Goal: Information Seeking & Learning: Learn about a topic

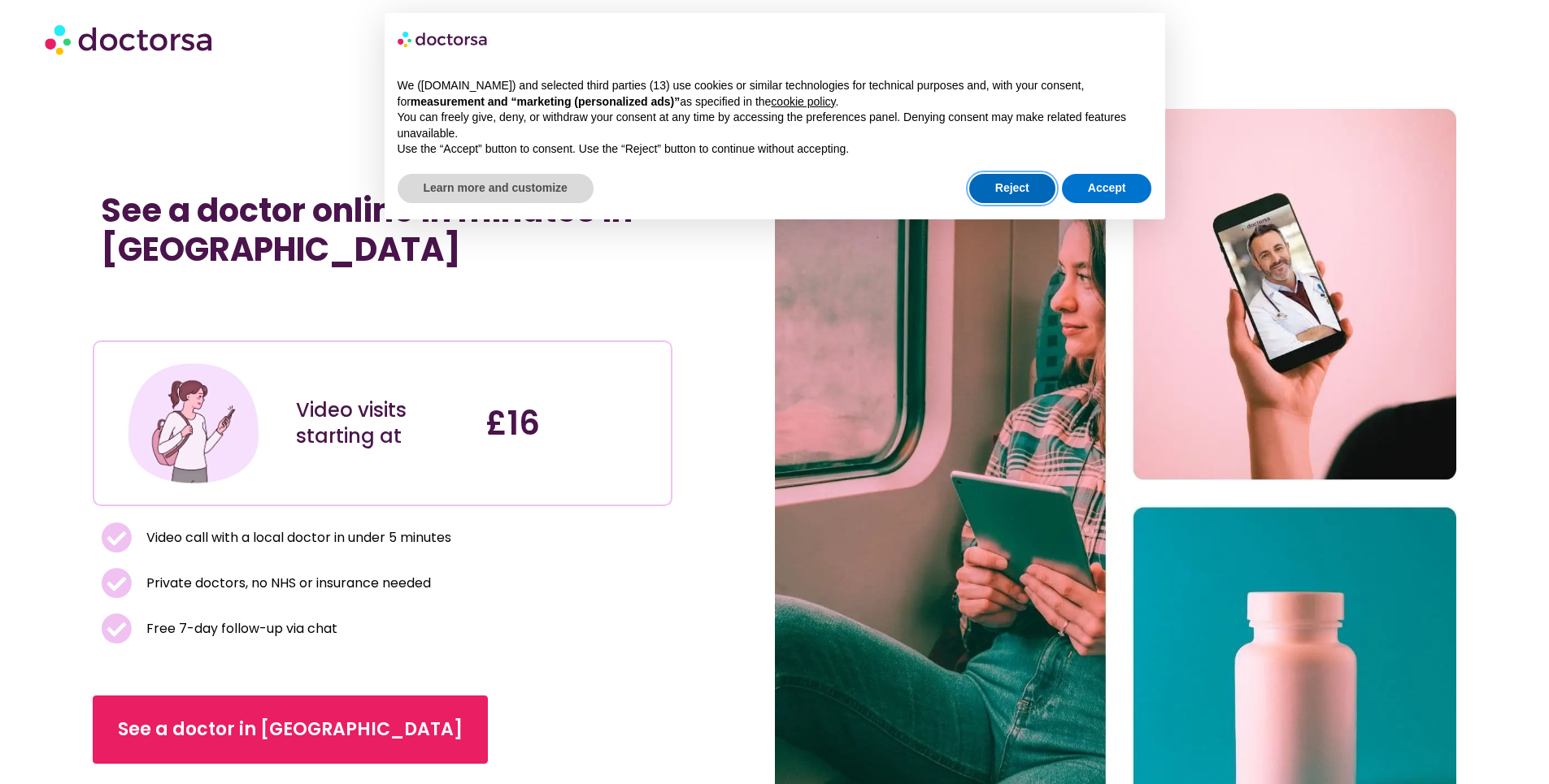
click at [1030, 192] on button "Reject" at bounding box center [1013, 188] width 86 height 29
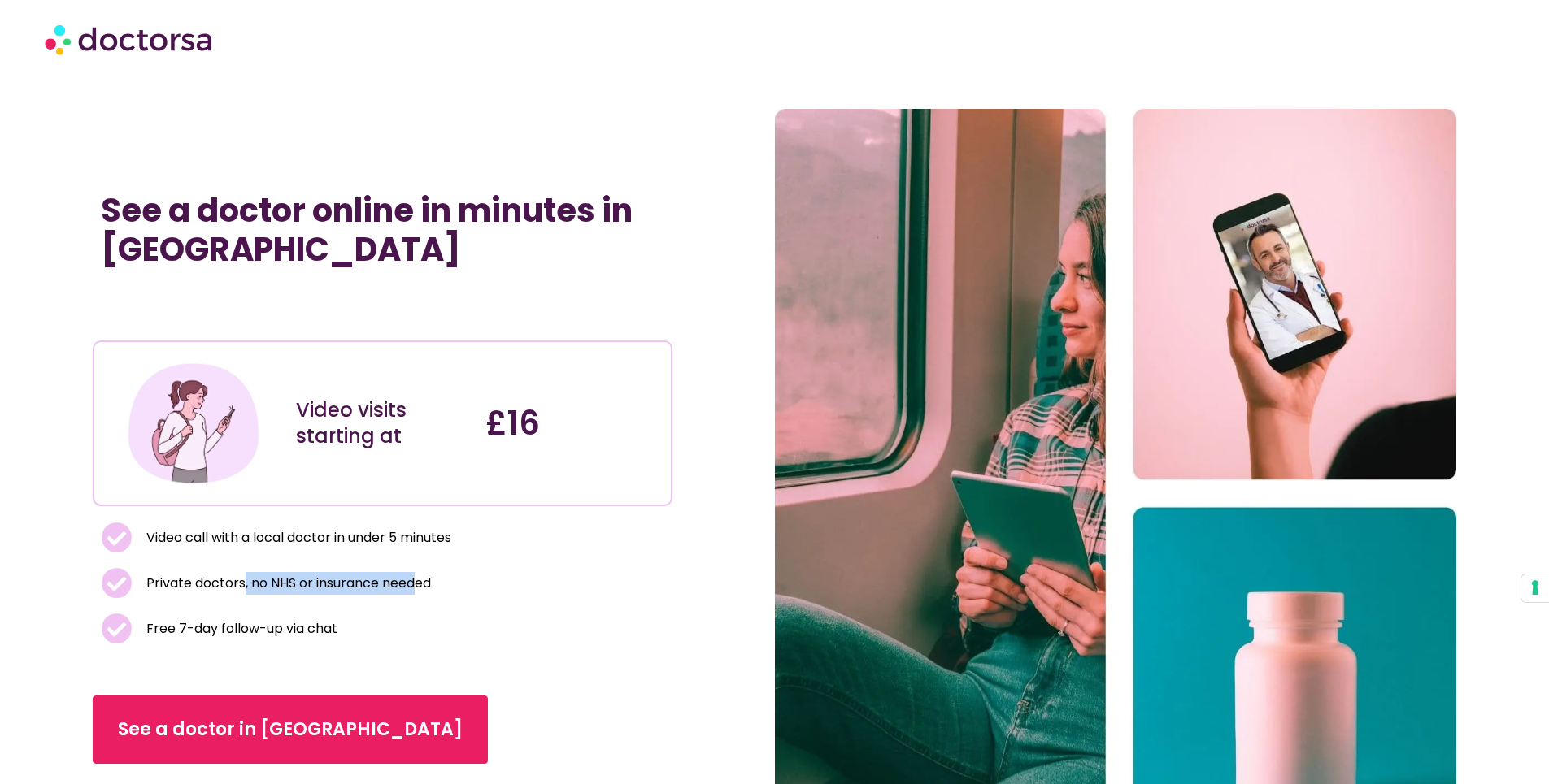
drag, startPoint x: 241, startPoint y: 576, endPoint x: 421, endPoint y: 577, distance: 180.0
click at [421, 577] on span "Private doctors, no NHS or insurance needed" at bounding box center [286, 583] width 288 height 22
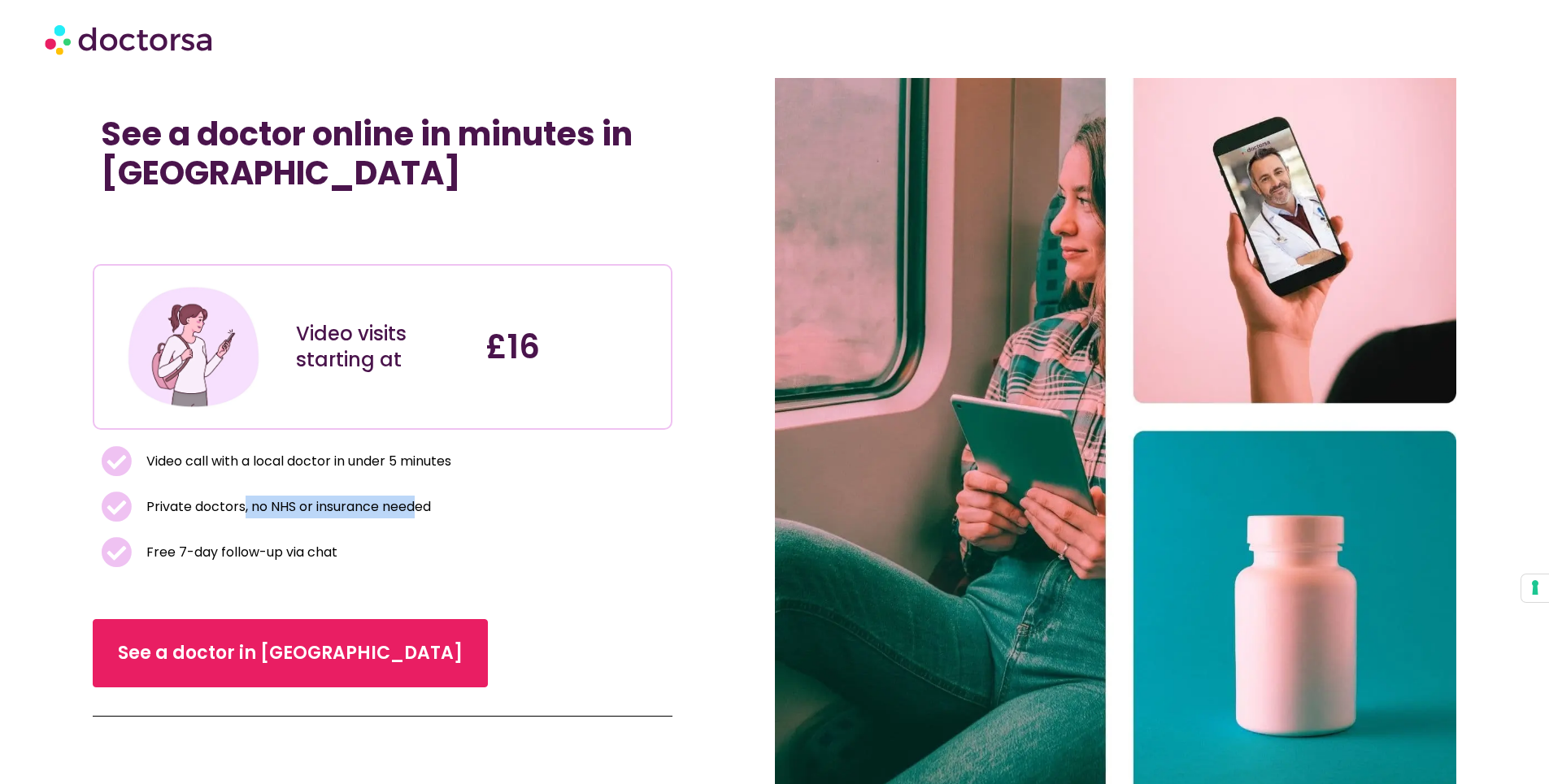
scroll to position [67, 0]
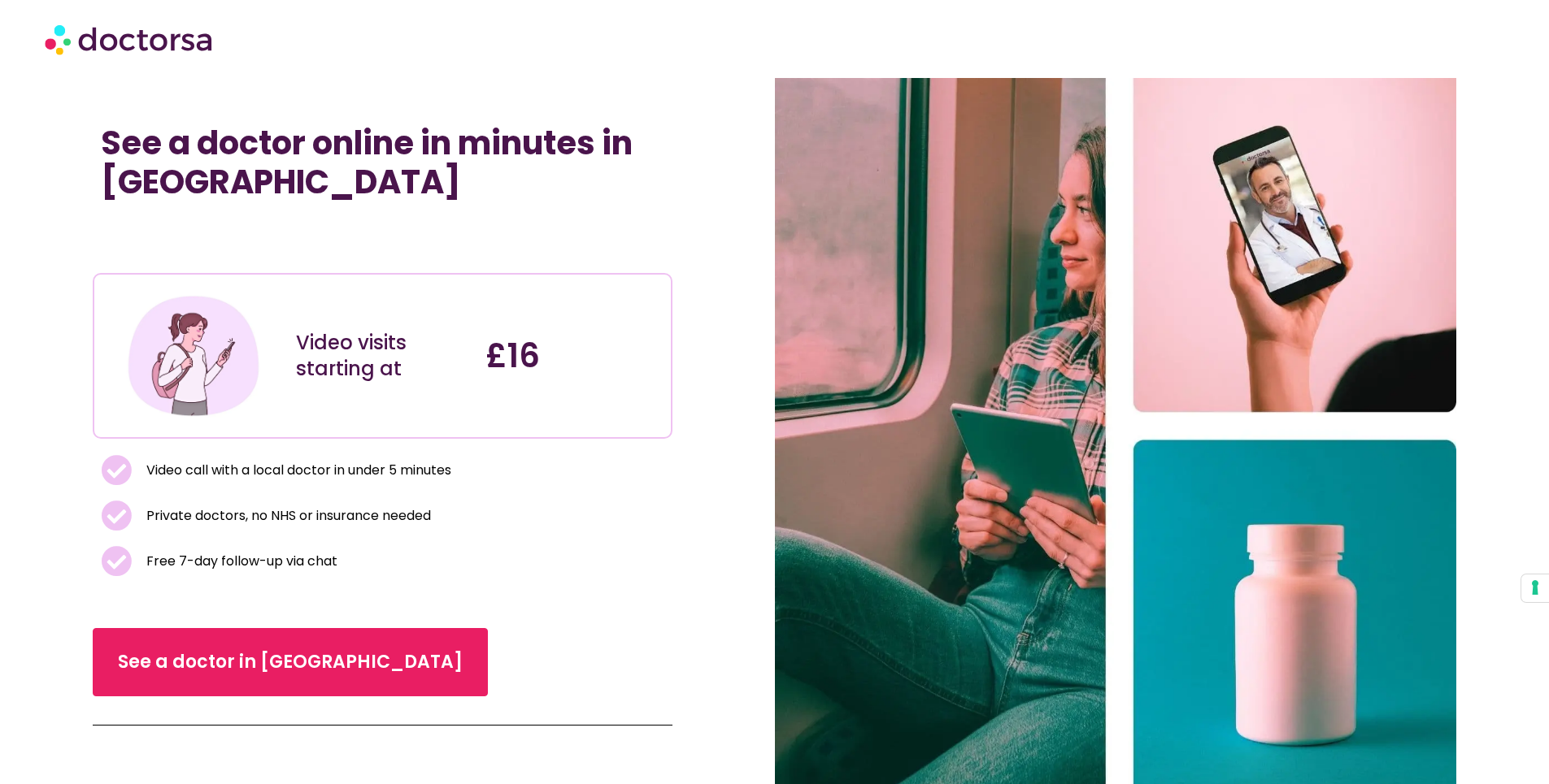
click at [632, 226] on div "See a doctor online in minutes in UK" at bounding box center [382, 190] width 579 height 150
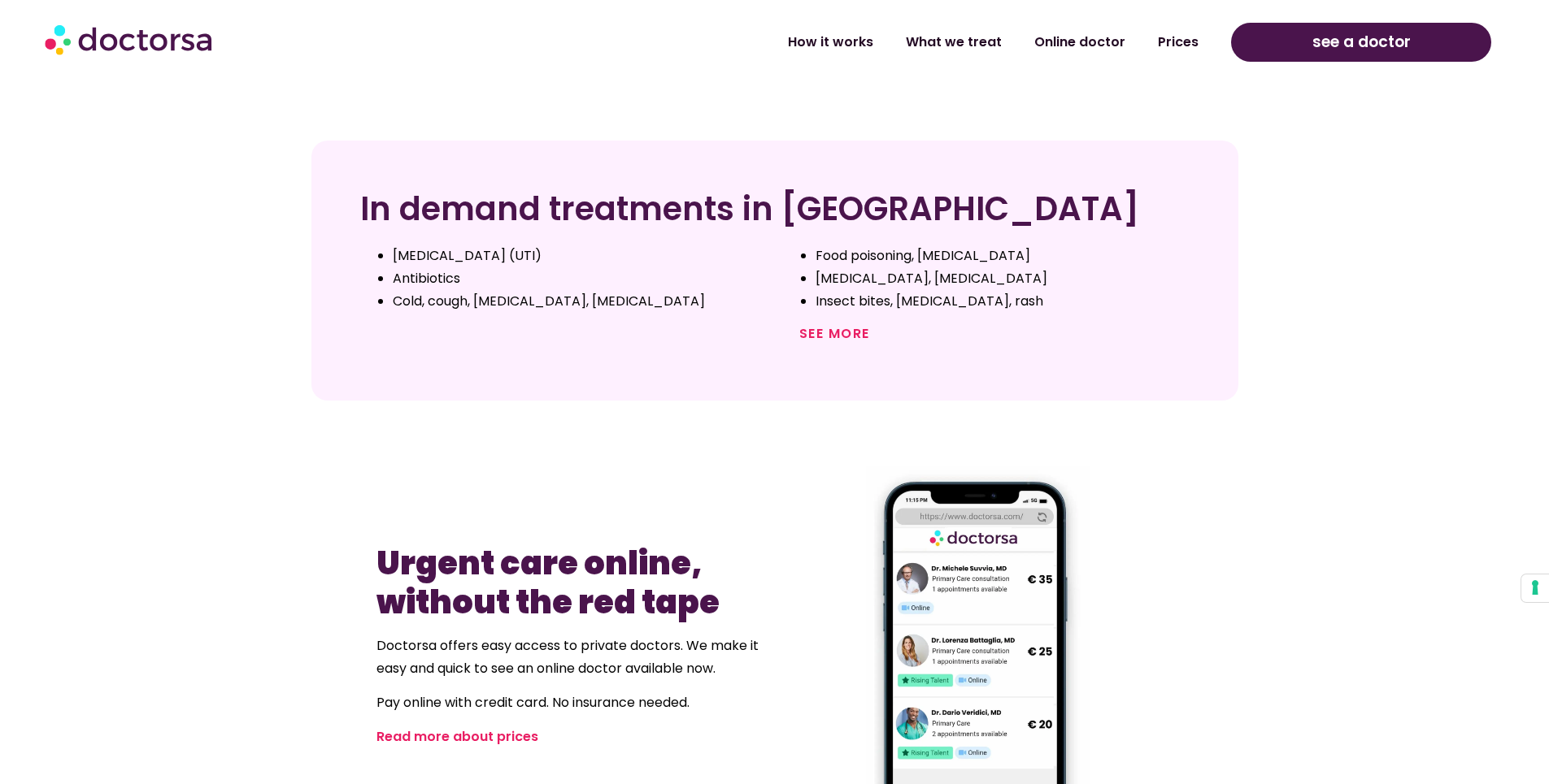
scroll to position [799, 0]
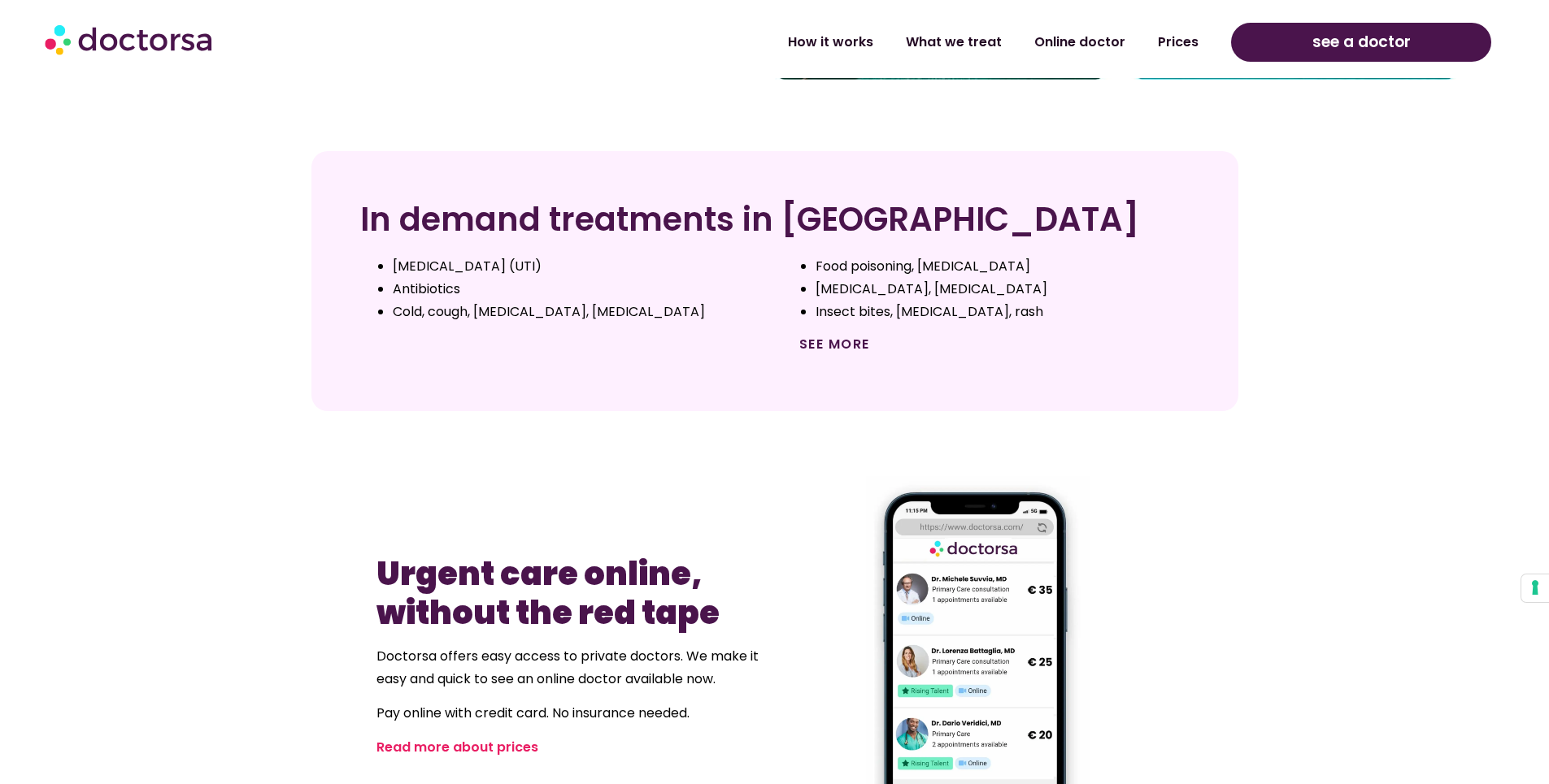
click at [859, 348] on link "See more" at bounding box center [834, 344] width 71 height 19
click at [817, 343] on link "See more" at bounding box center [834, 344] width 71 height 19
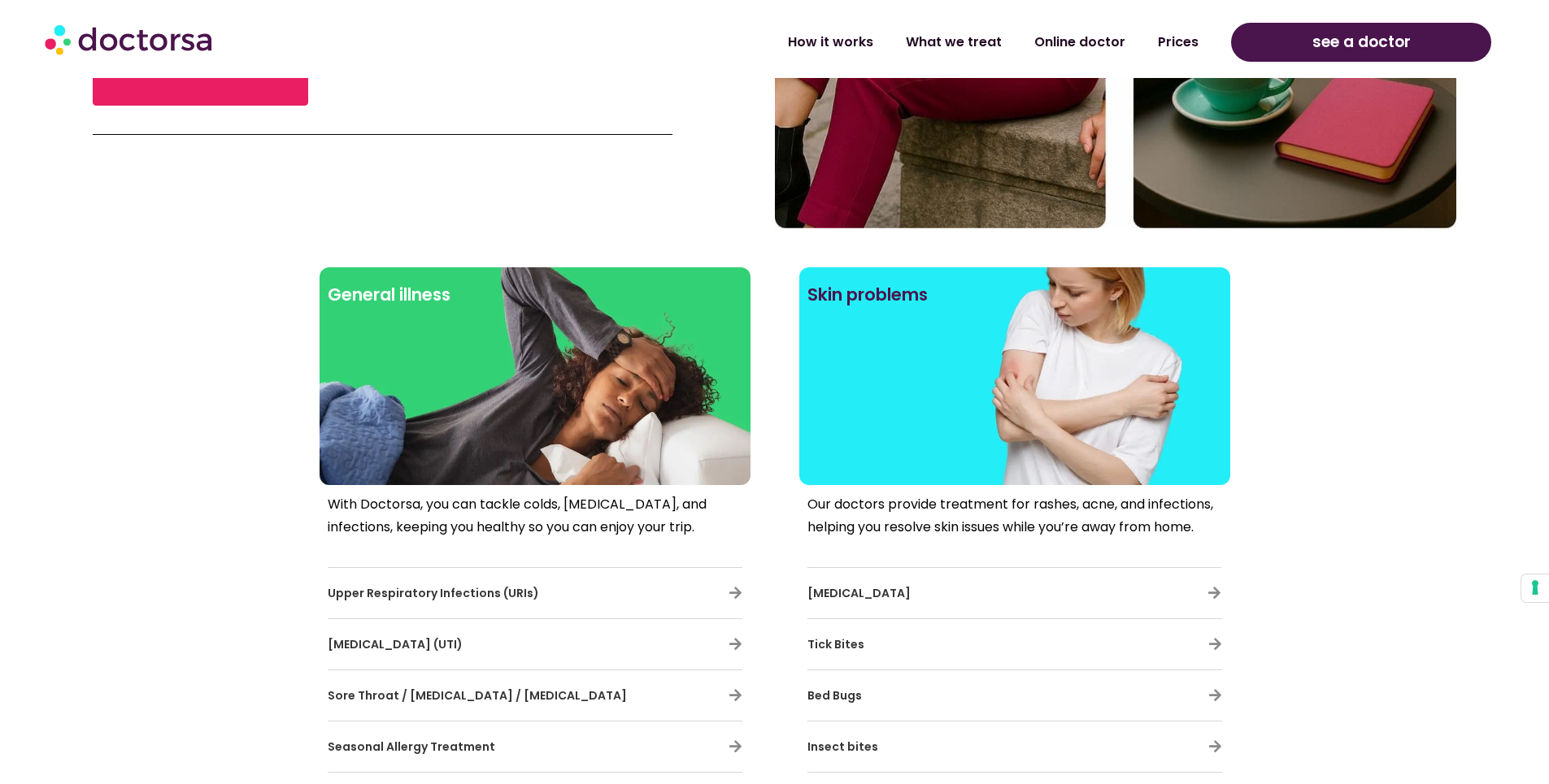
scroll to position [894, 0]
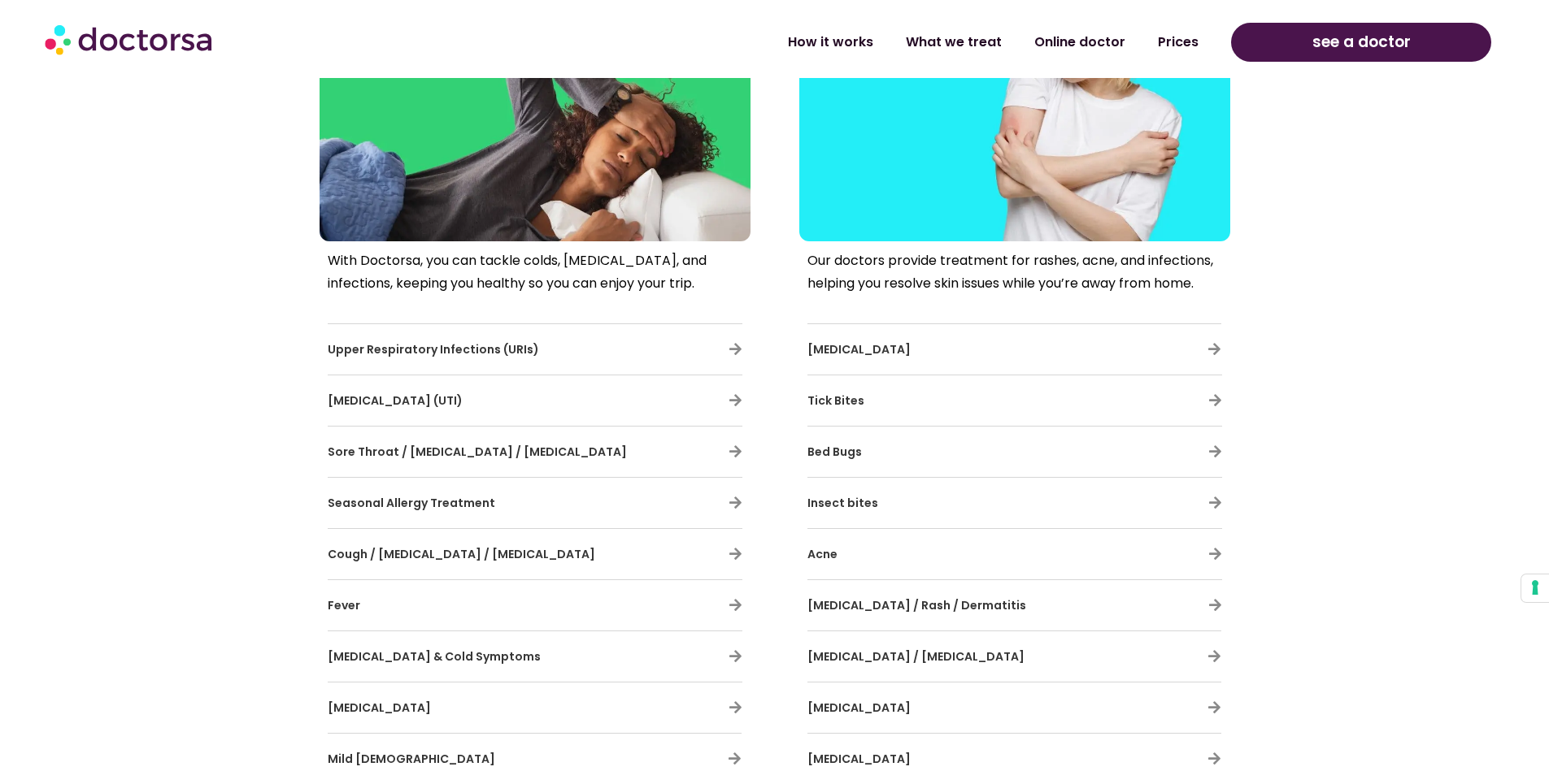
scroll to position [1381, 0]
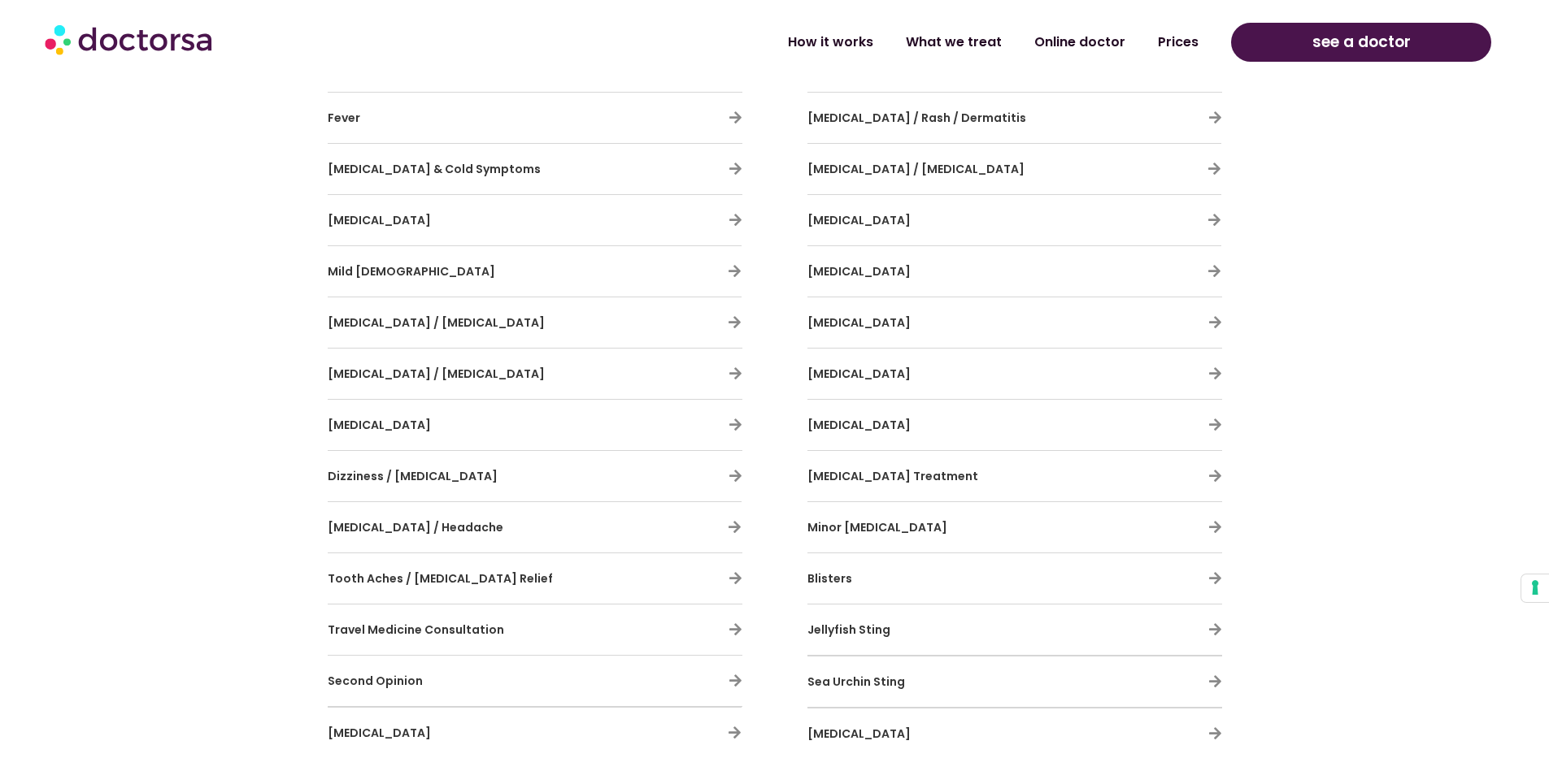
click at [727, 479] on div "Dizziness / [MEDICAL_DATA]" at bounding box center [536, 476] width 415 height 34
click at [739, 476] on icon at bounding box center [735, 476] width 14 height 14
click at [735, 482] on div "With Doctorsa, you can tackle colds, [MEDICAL_DATA], and infections, keeping yo…" at bounding box center [535, 260] width 431 height 1012
click at [735, 482] on icon at bounding box center [735, 476] width 14 height 14
click at [416, 474] on span "Dizziness / [MEDICAL_DATA]" at bounding box center [412, 476] width 170 height 16
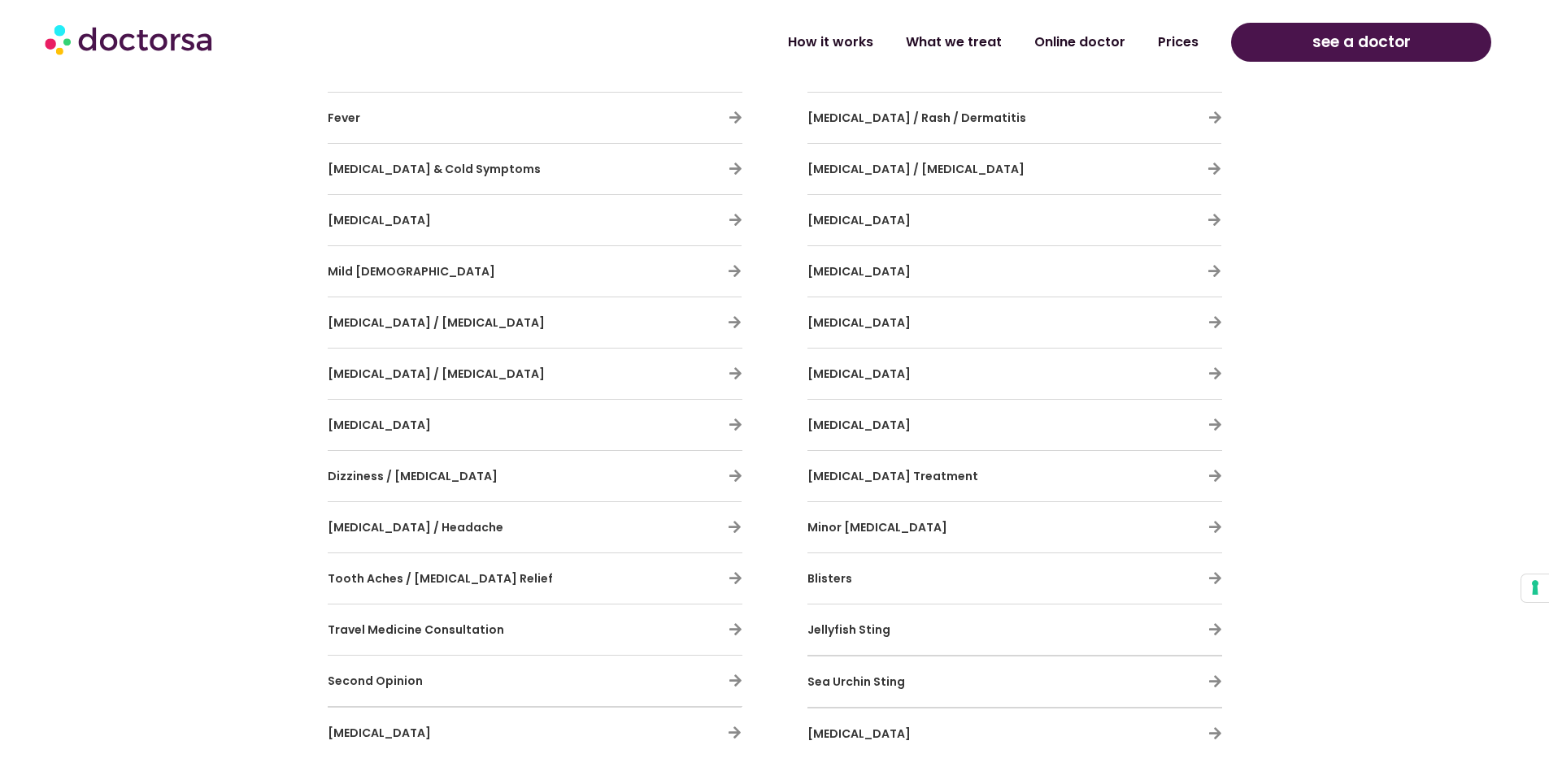
click at [416, 474] on span "Dizziness / [MEDICAL_DATA]" at bounding box center [412, 476] width 170 height 16
click at [416, 469] on span "Dizziness / [MEDICAL_DATA]" at bounding box center [412, 476] width 170 height 16
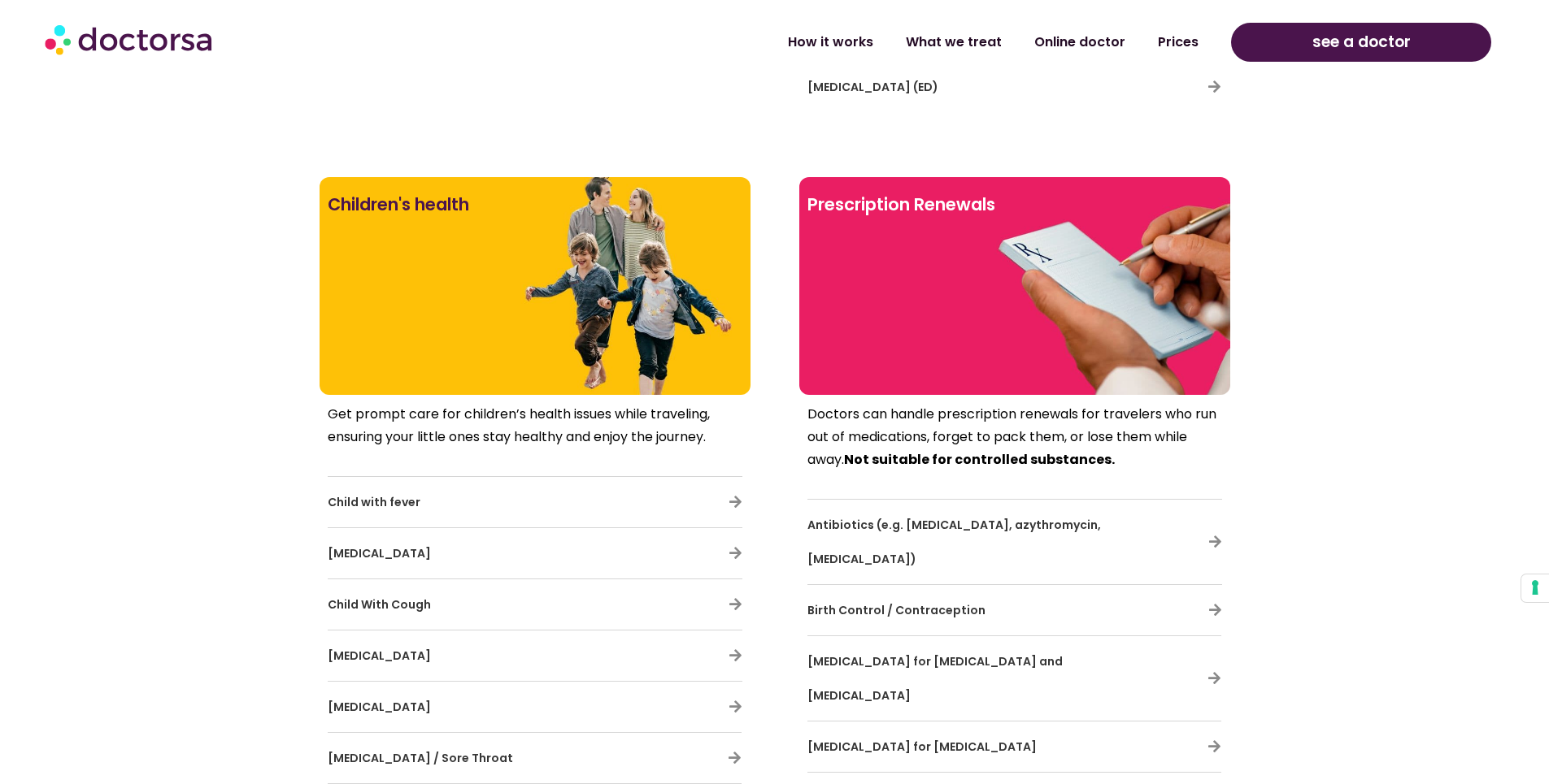
scroll to position [4226, 0]
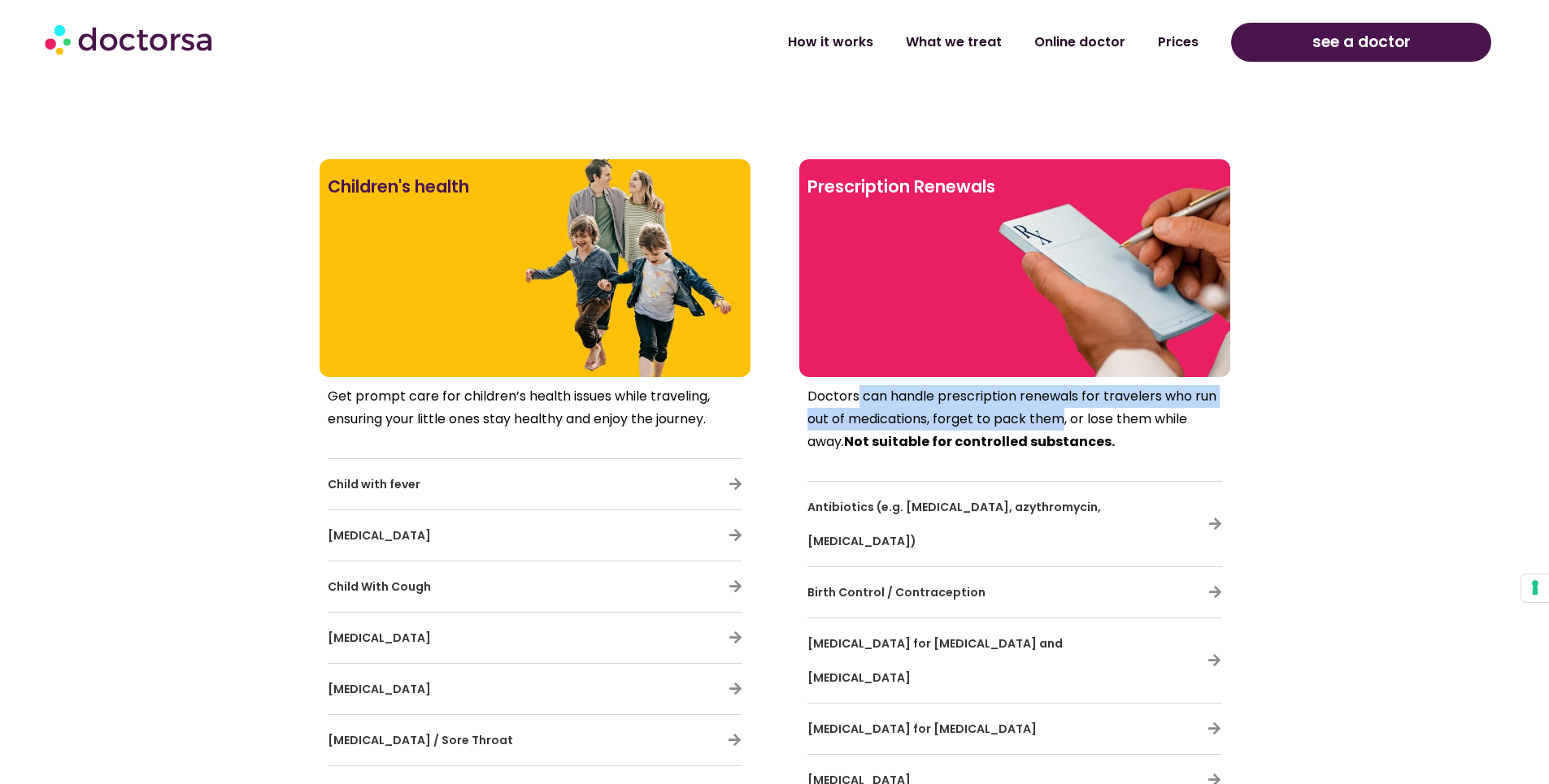
drag, startPoint x: 972, startPoint y: 408, endPoint x: 1060, endPoint y: 428, distance: 90.2
click at [1060, 428] on p "Doctors can handle prescription renewals for travelers who run out of medicatio…" at bounding box center [1015, 419] width 415 height 68
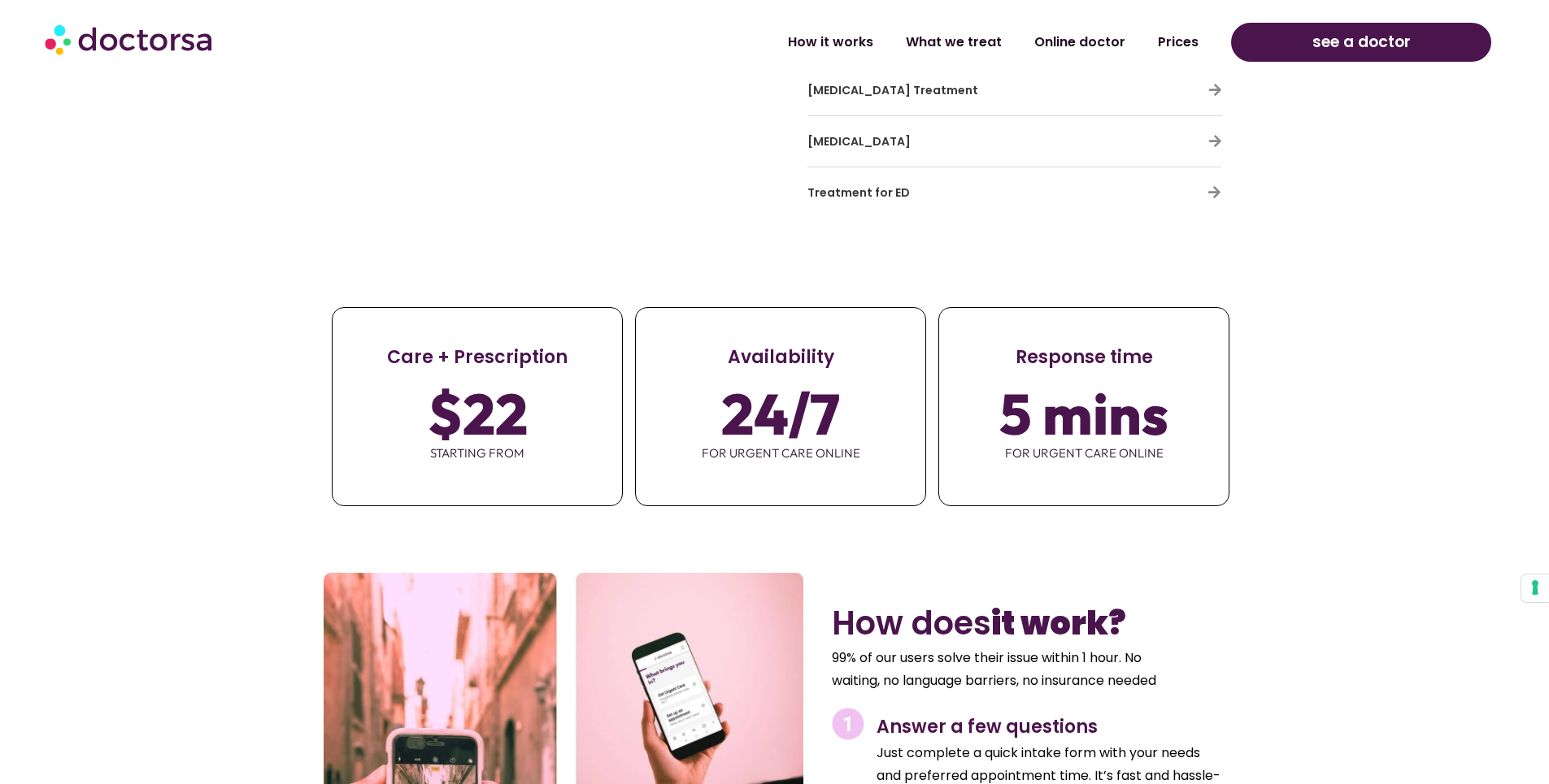
scroll to position [5689, 0]
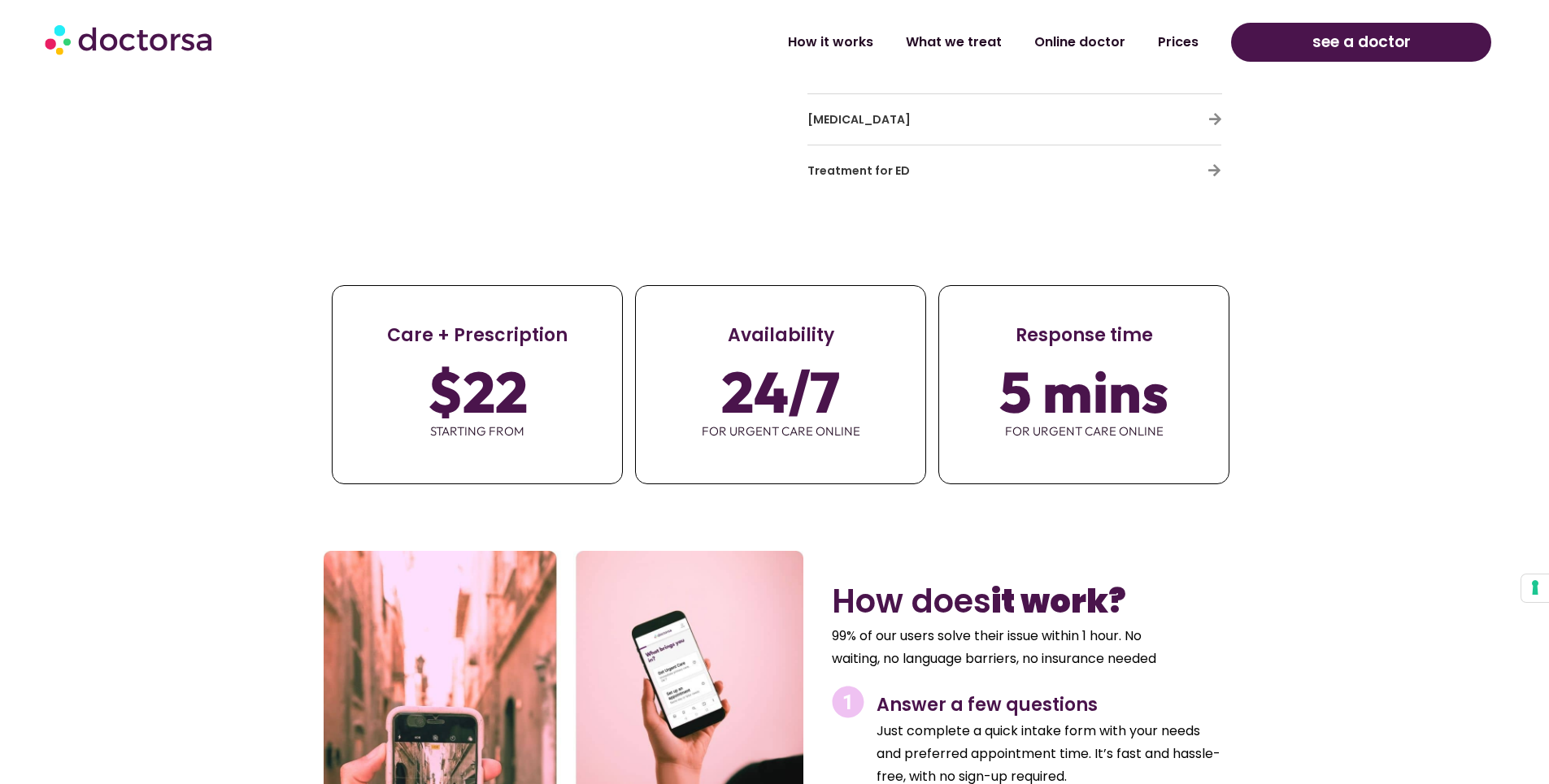
drag, startPoint x: 1007, startPoint y: 322, endPoint x: 1245, endPoint y: 343, distance: 238.9
click at [1245, 343] on section "Care + Prescription $22 starting from Availability 24/7 for urgent care online …" at bounding box center [774, 373] width 1549 height 240
drag, startPoint x: 1245, startPoint y: 343, endPoint x: 1143, endPoint y: 359, distance: 103.2
click at [1143, 415] on span "for urgent care online" at bounding box center [1084, 432] width 289 height 34
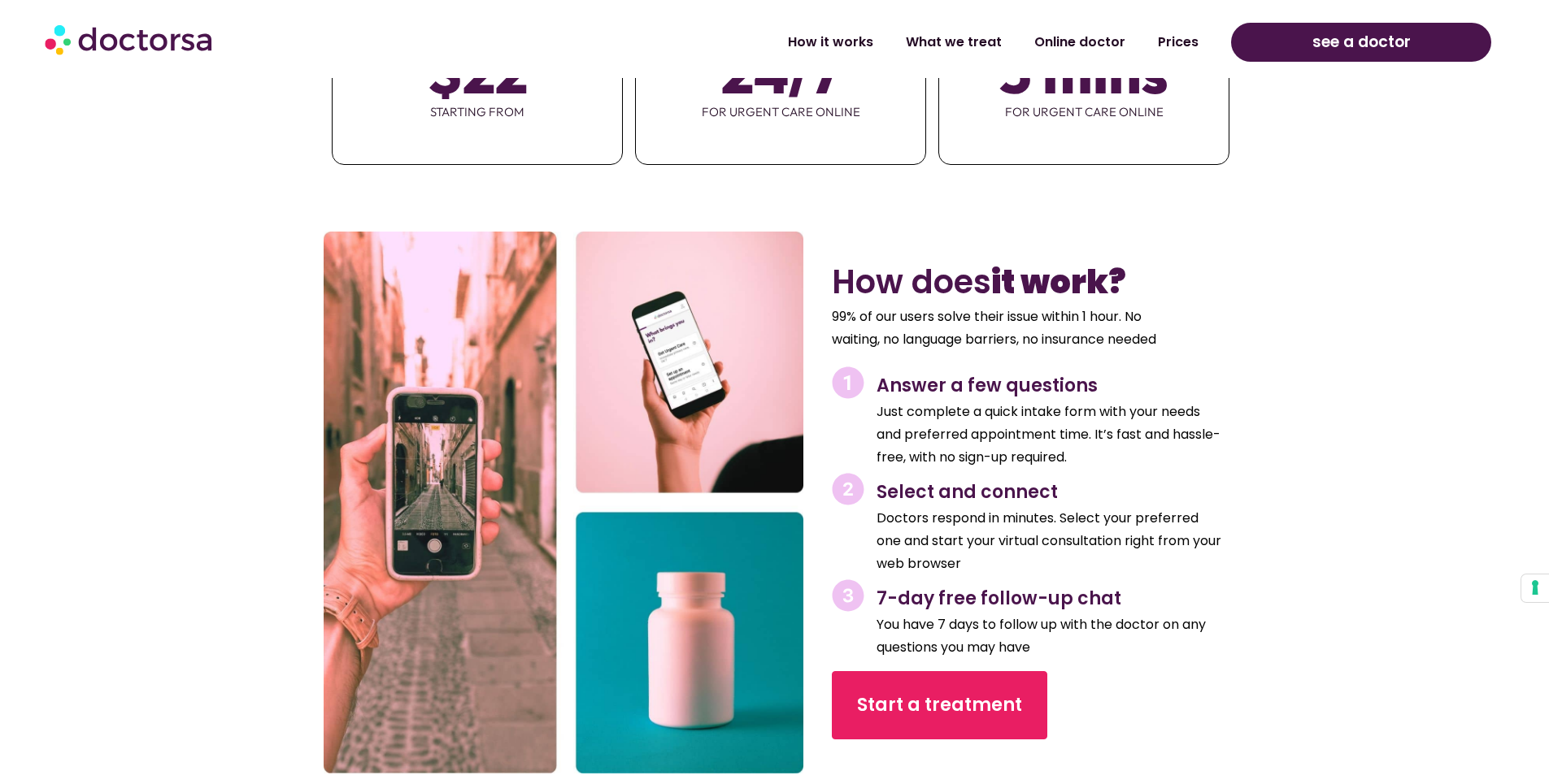
scroll to position [6013, 0]
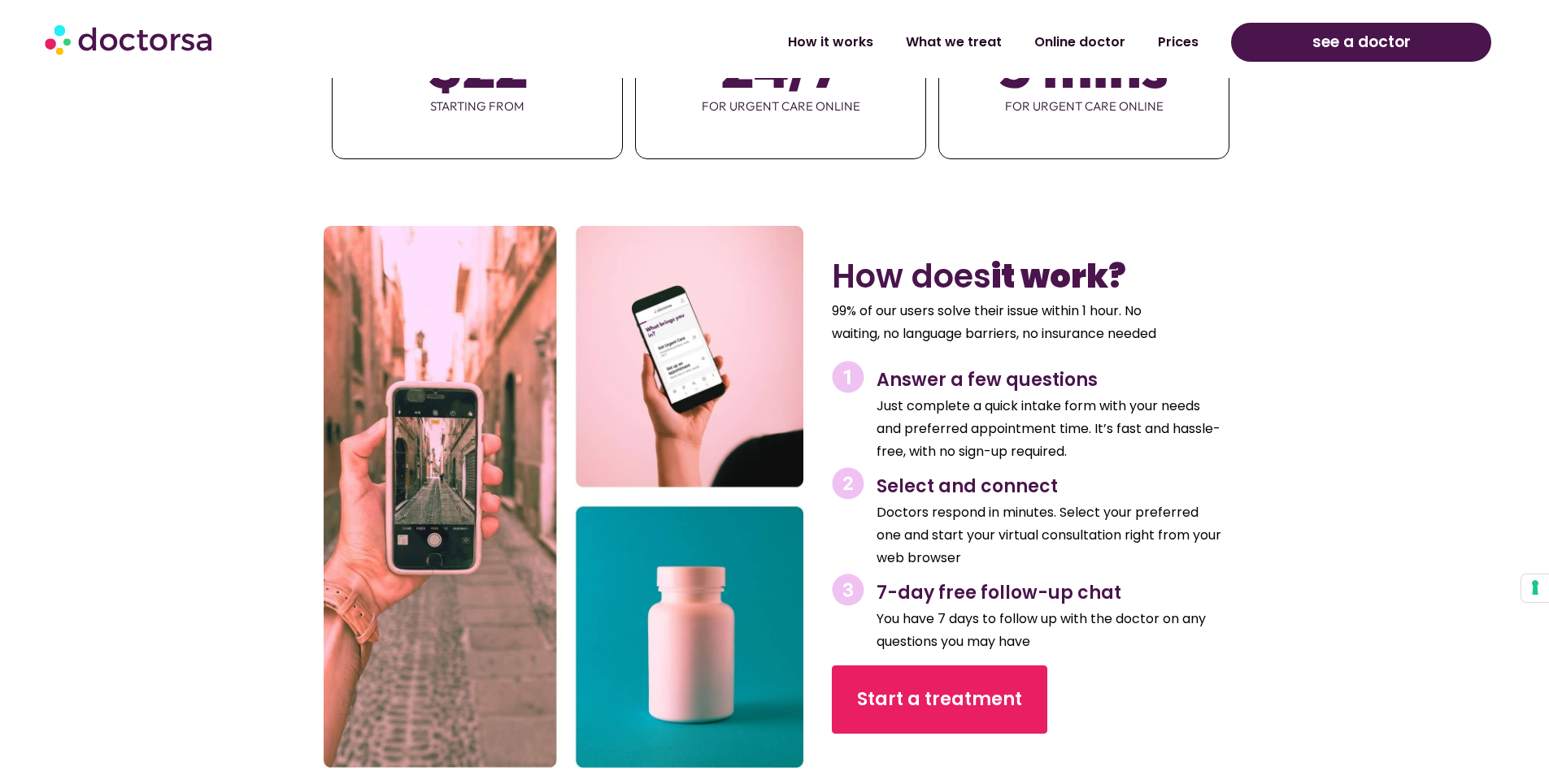
drag, startPoint x: 894, startPoint y: 319, endPoint x: 957, endPoint y: 482, distance: 174.8
click at [957, 482] on div "How does it work? 99% of our users solve their issue within 1 hour. No waiting,…" at bounding box center [1026, 497] width 422 height 566
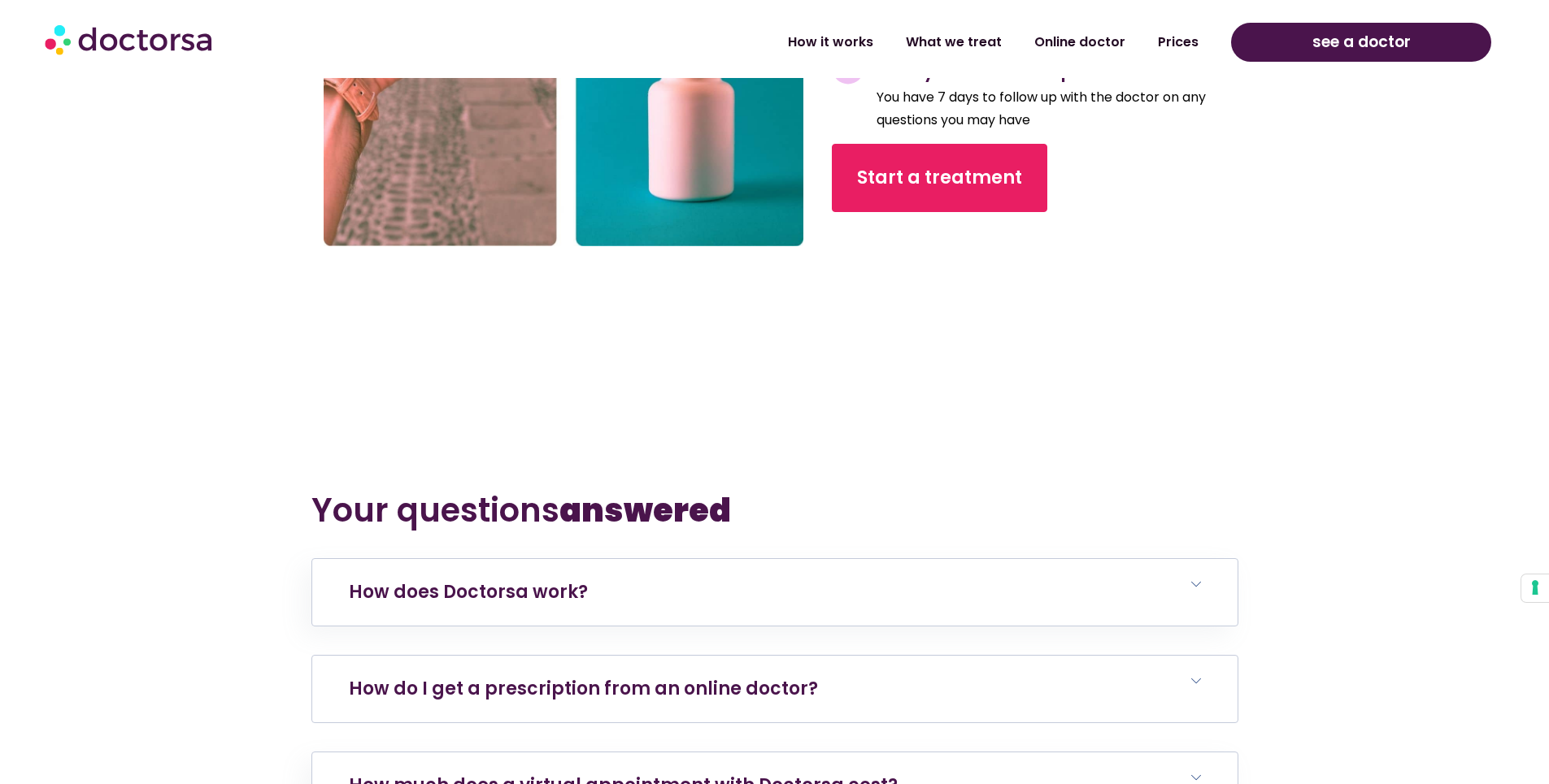
scroll to position [6664, 0]
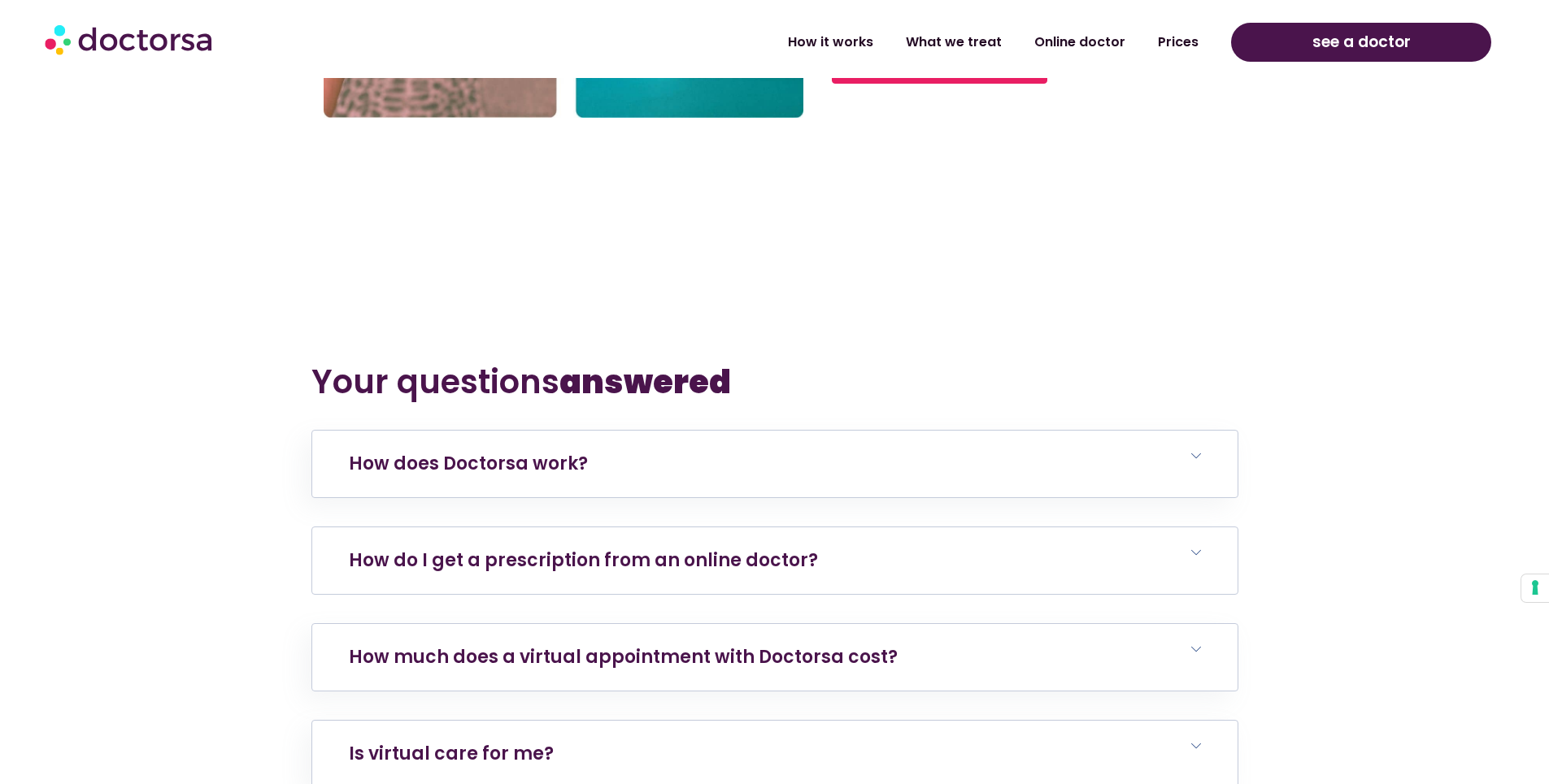
click at [875, 528] on h6 "How do I get a prescription from an online doctor?" at bounding box center [775, 560] width 926 height 66
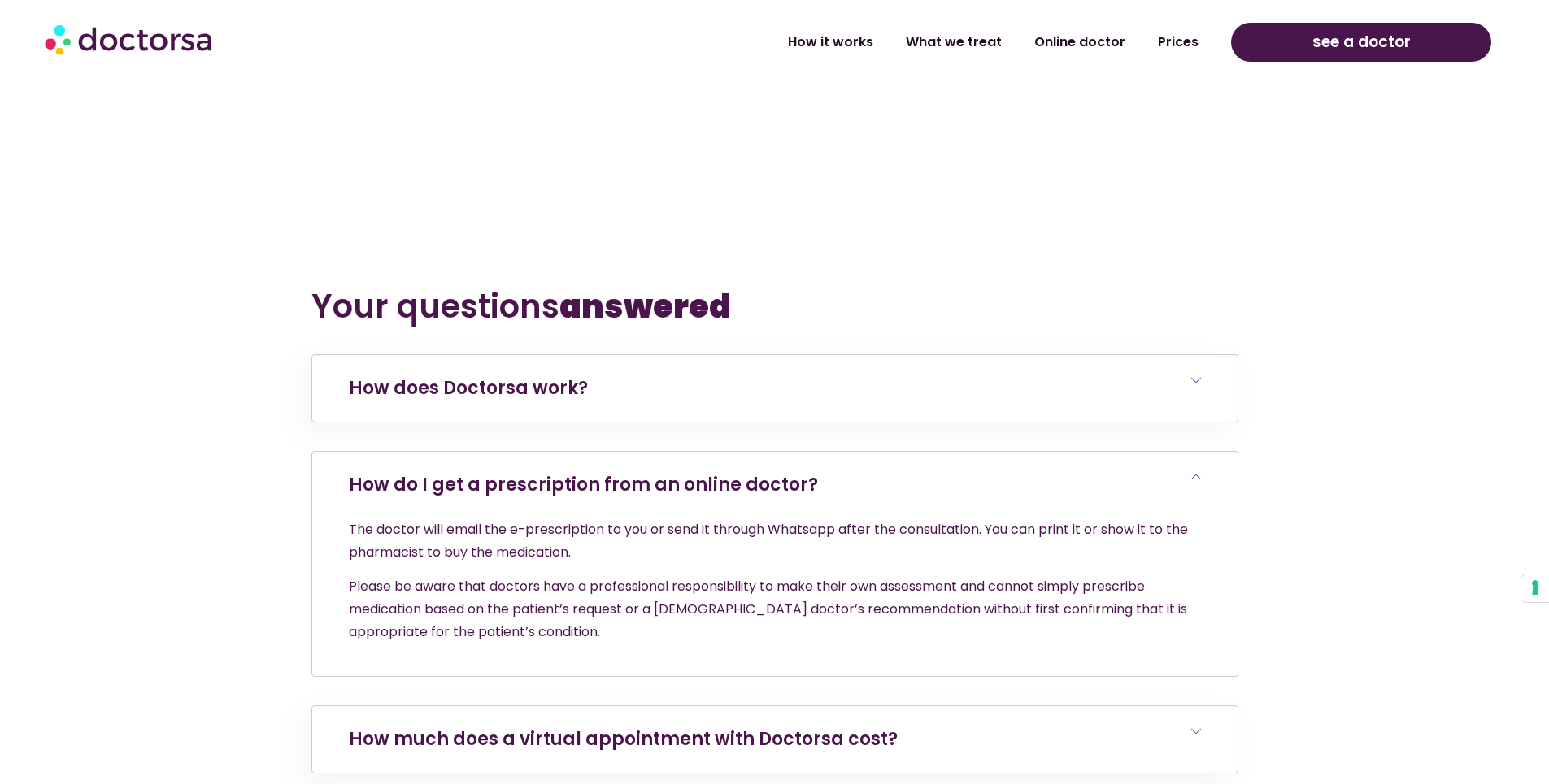
scroll to position [6988, 0]
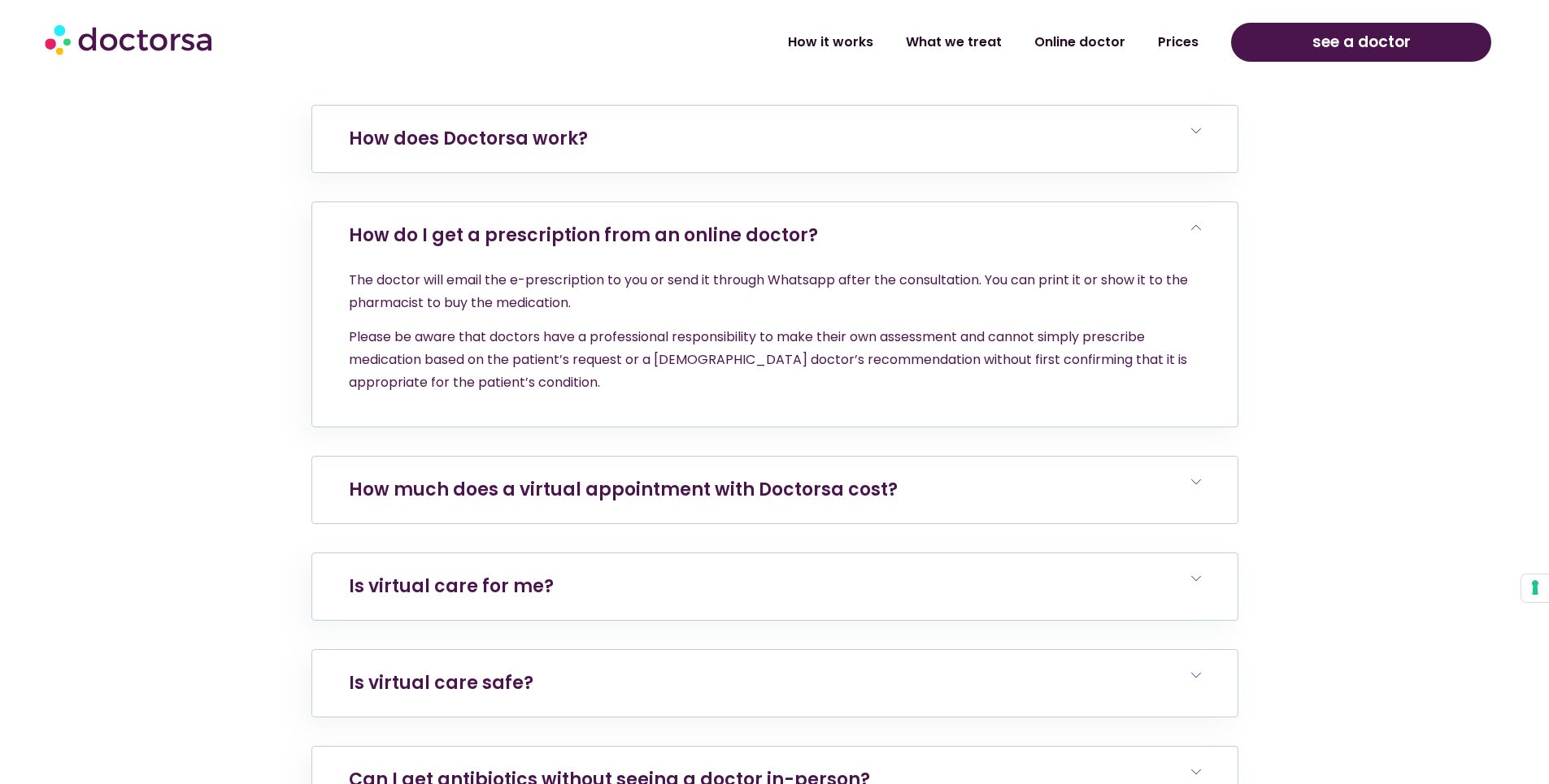
click at [729, 457] on h6 "How much does a virtual appointment with Doctorsa cost?" at bounding box center [775, 490] width 926 height 66
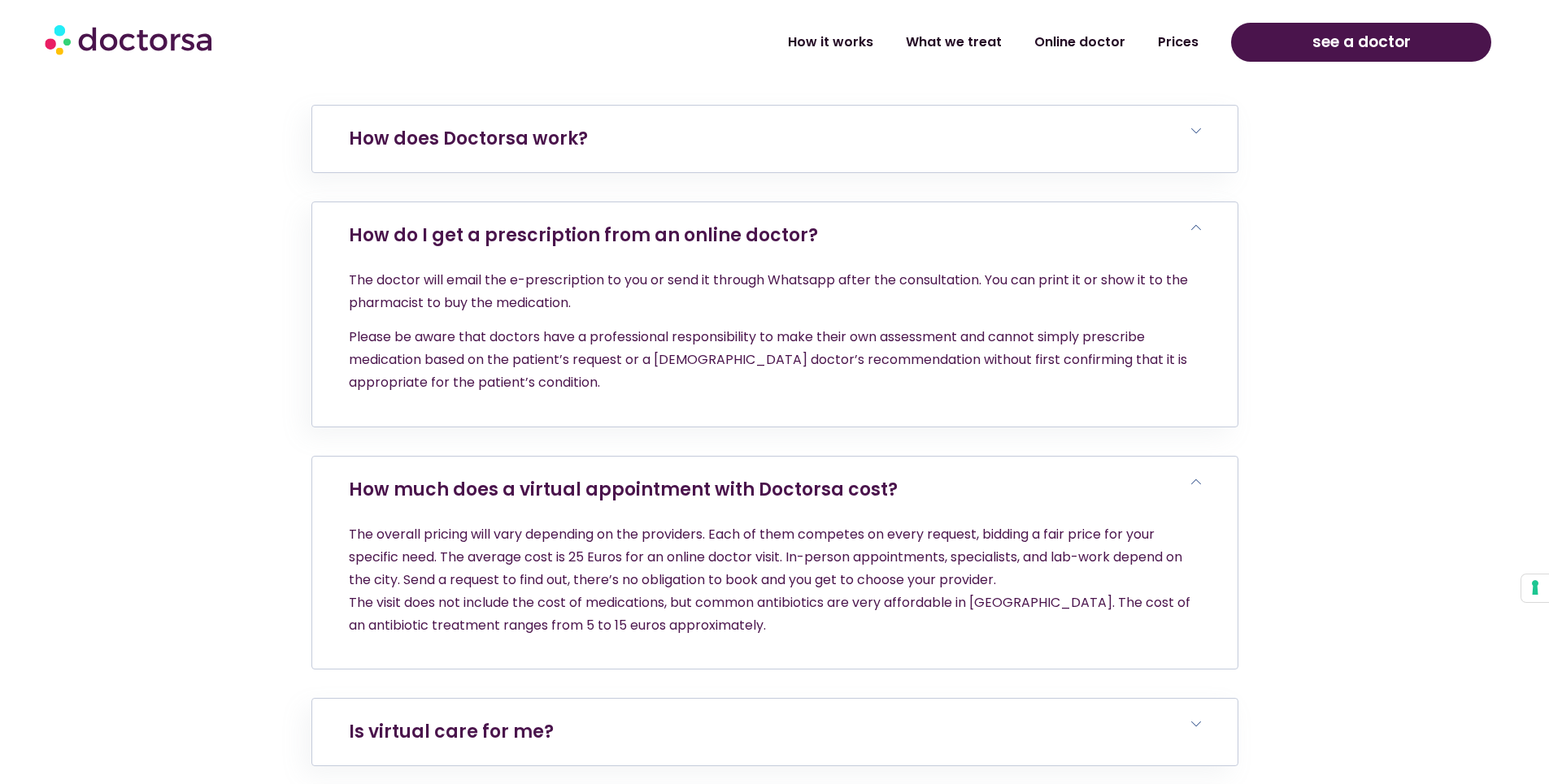
click at [729, 457] on h6 "How much does a virtual appointment with Doctorsa cost?" at bounding box center [775, 490] width 926 height 66
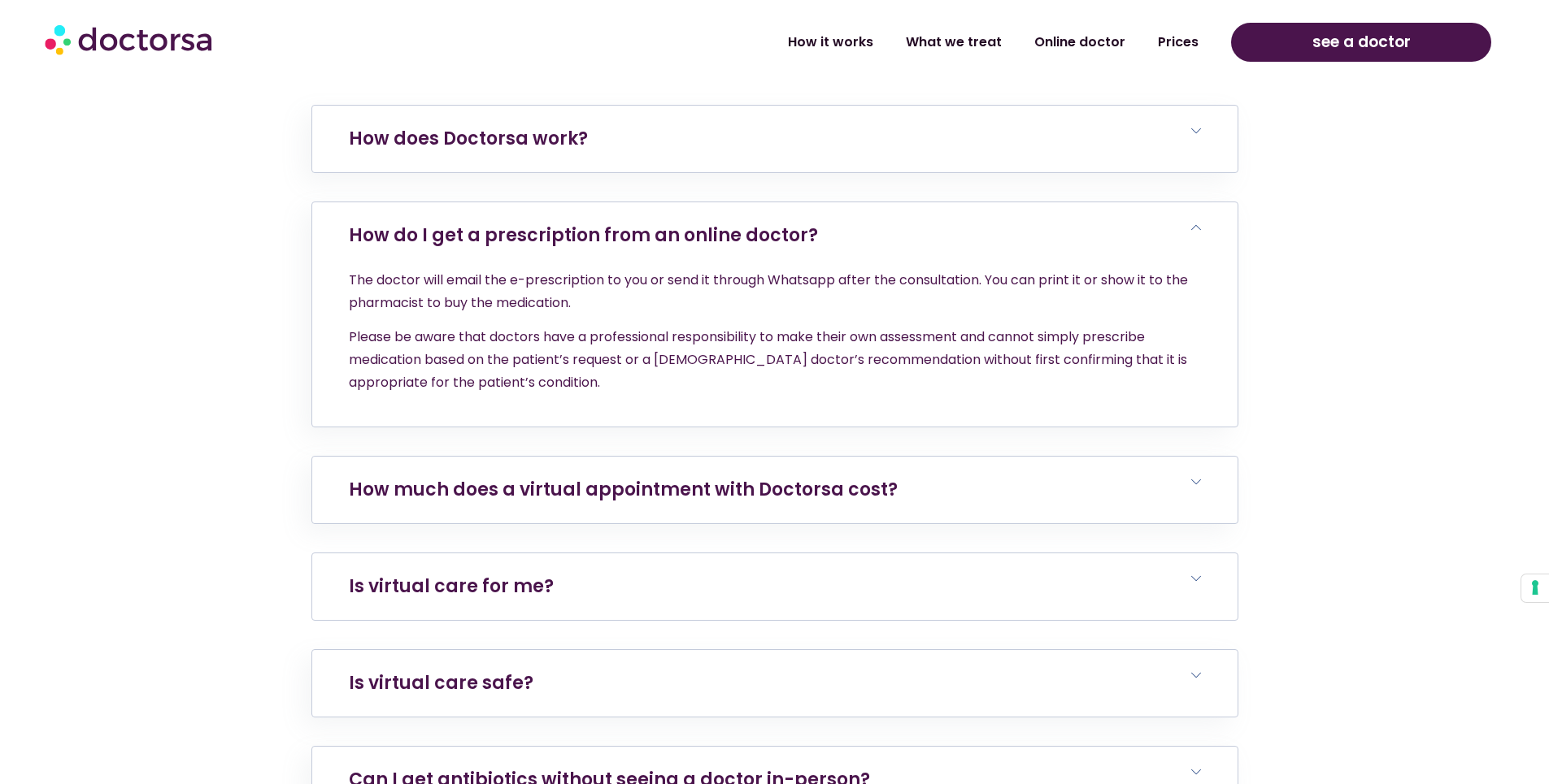
click at [634, 553] on h6 "Is virtual care for me?" at bounding box center [775, 586] width 926 height 66
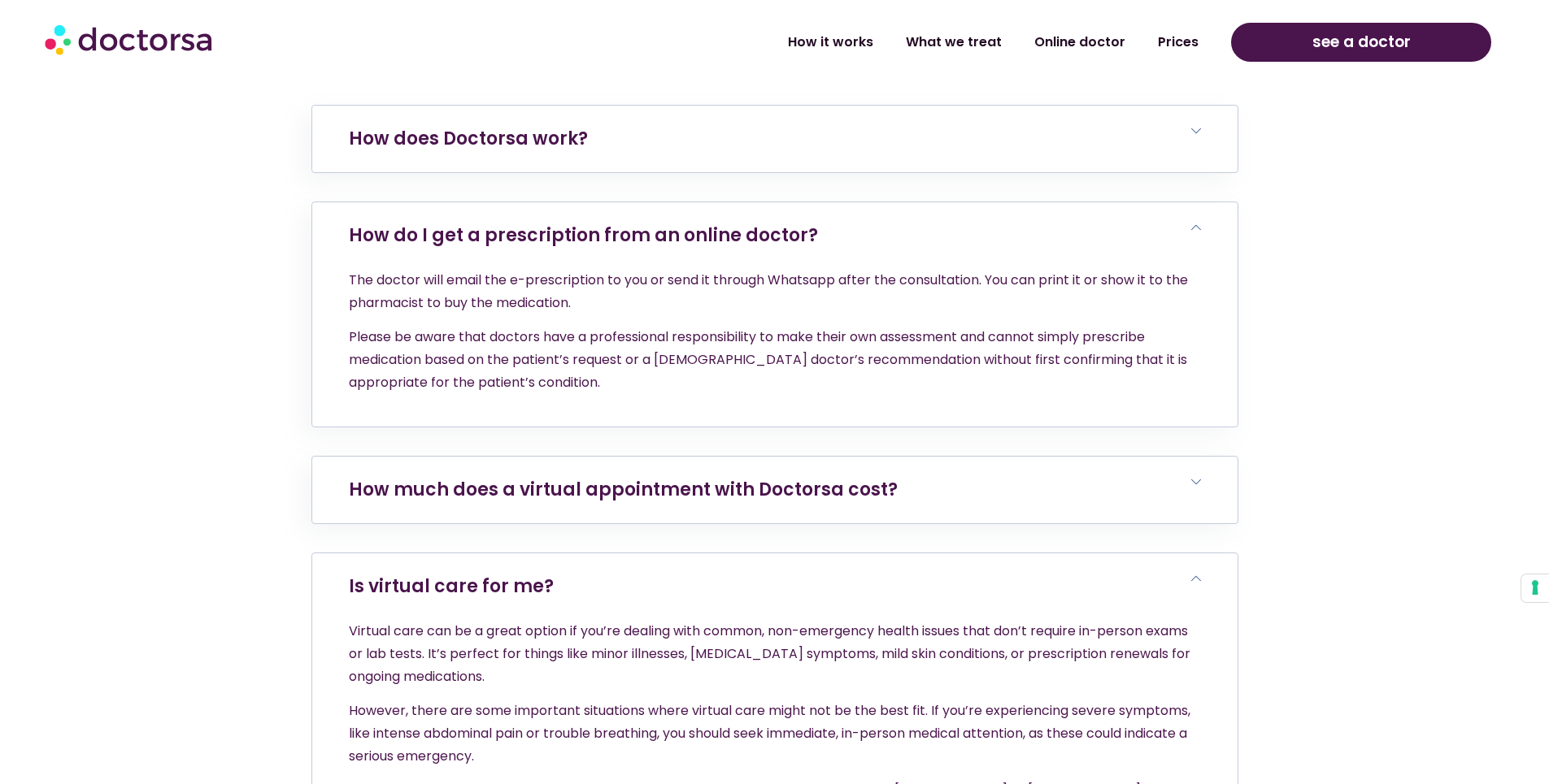
click at [618, 553] on h6 "Is virtual care for me?" at bounding box center [775, 586] width 926 height 66
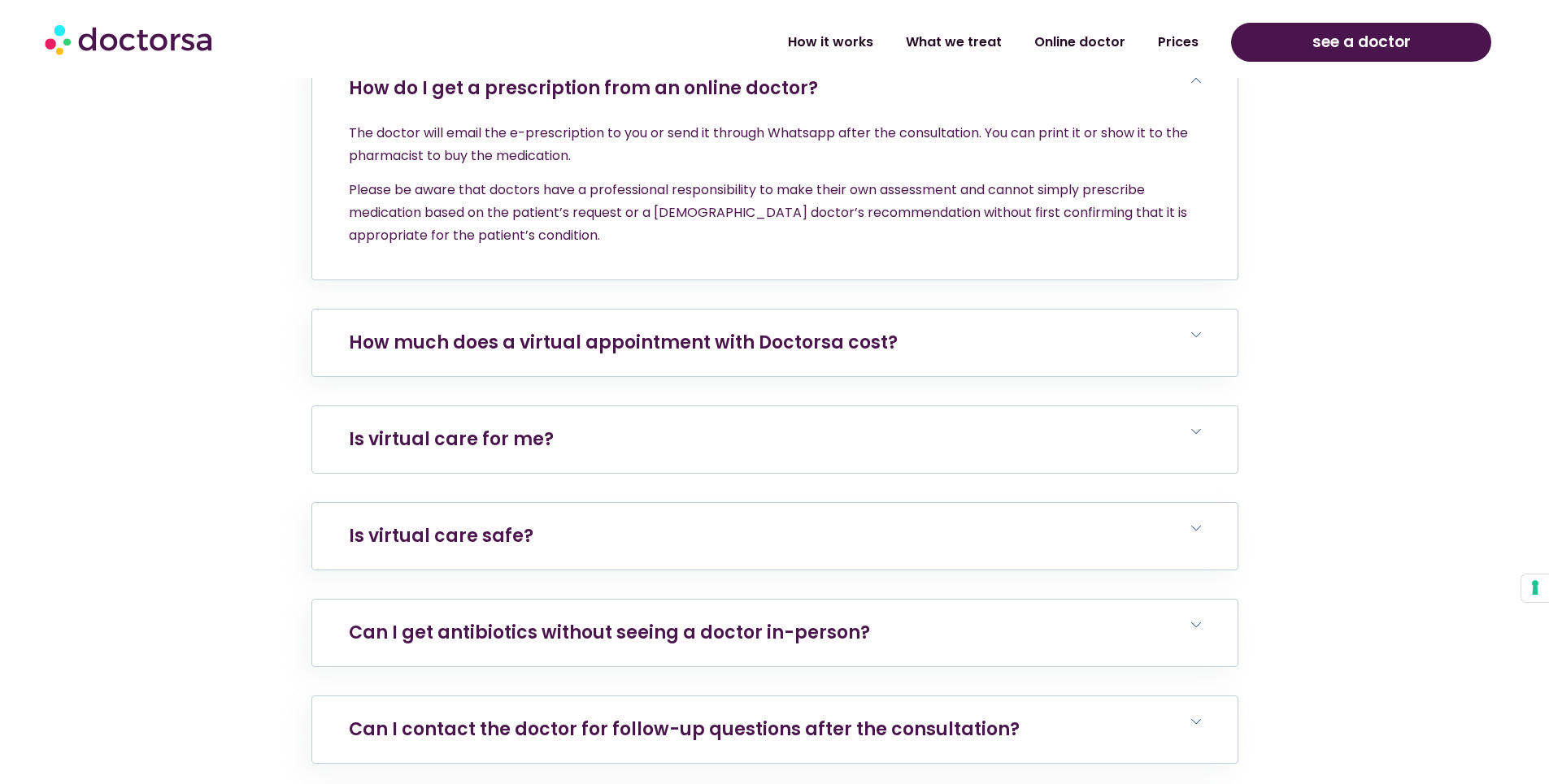
scroll to position [7232, 0]
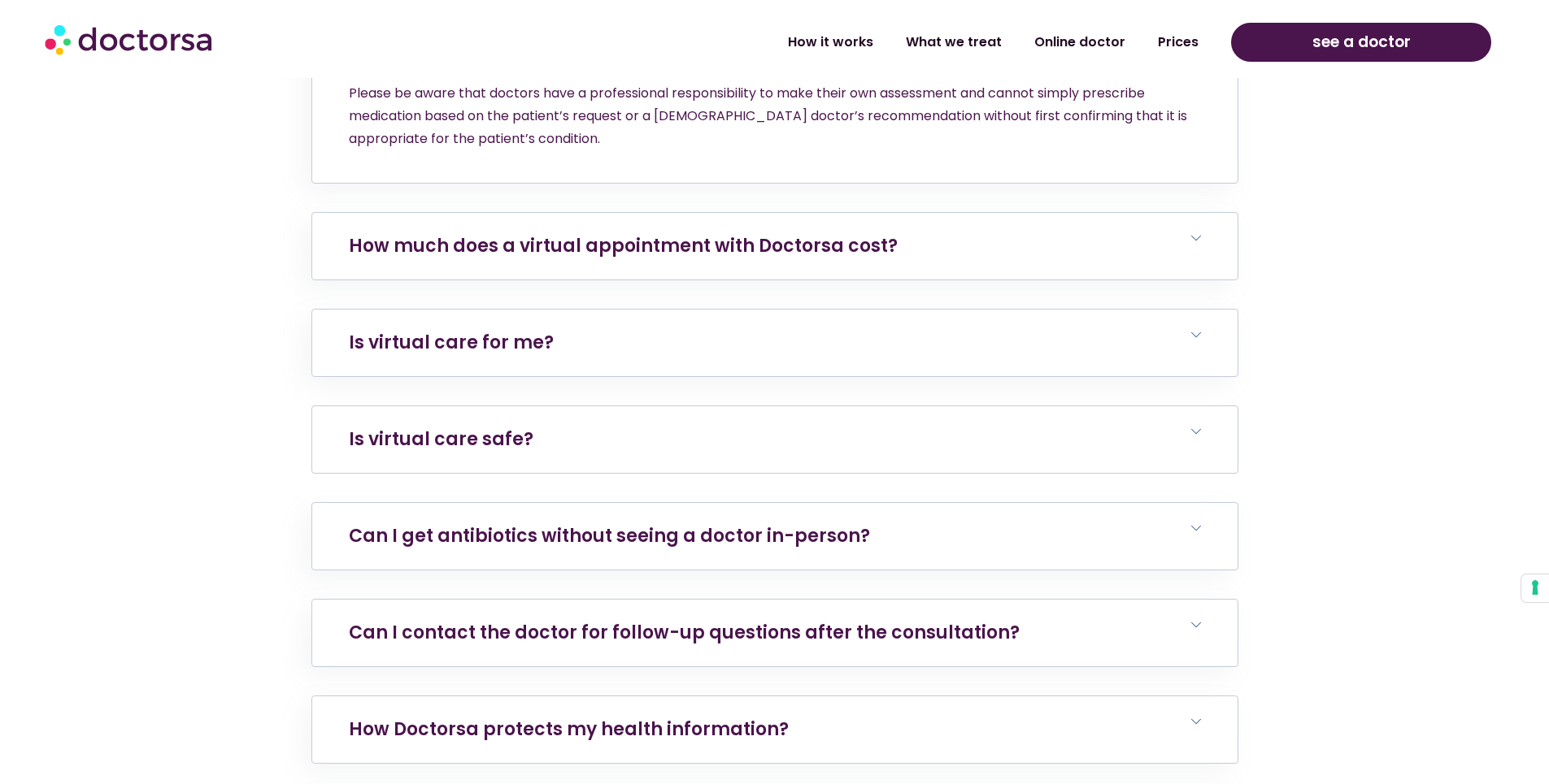
click at [614, 406] on h6 "Is virtual care safe?" at bounding box center [775, 439] width 926 height 66
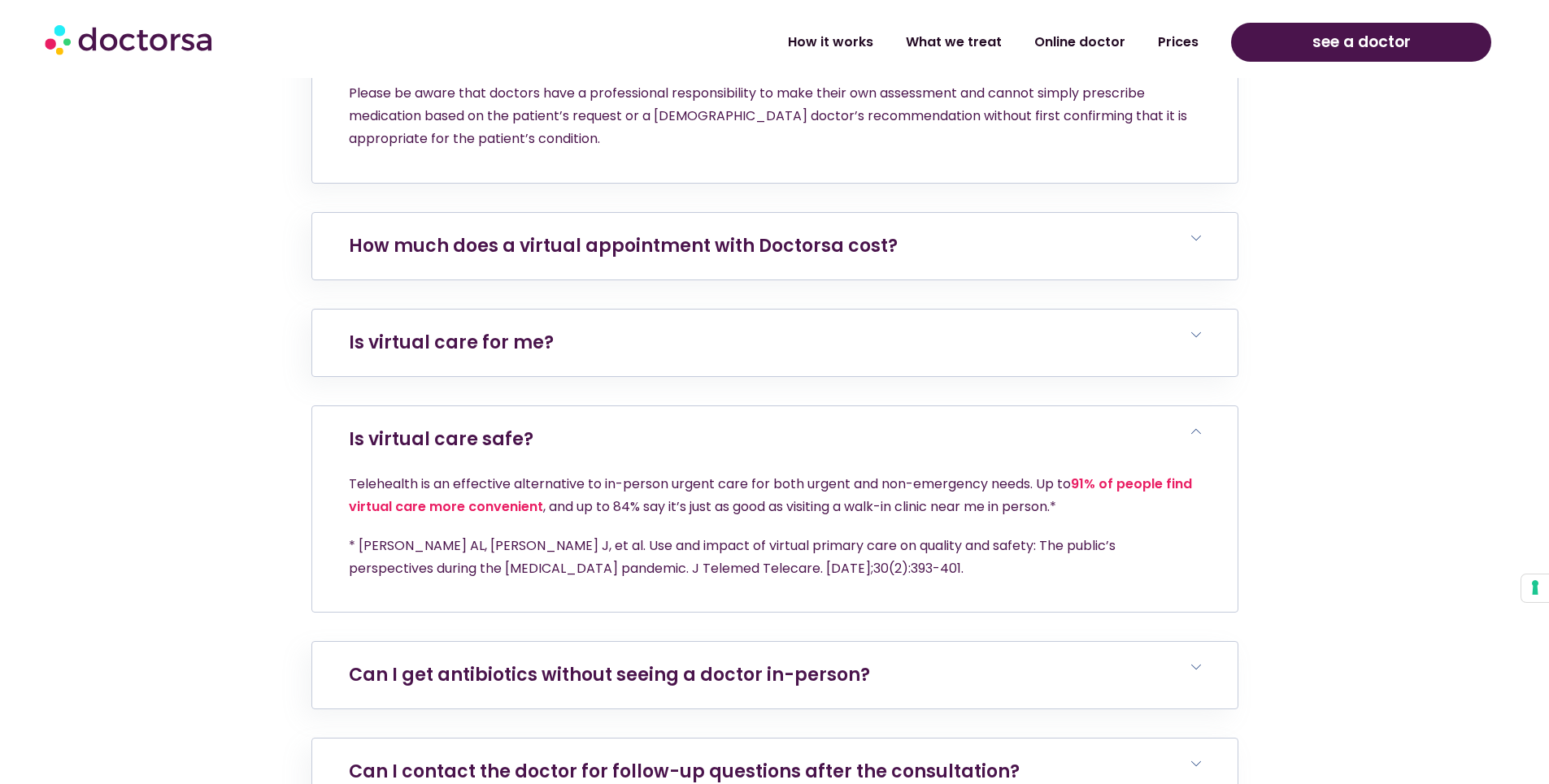
click at [614, 406] on h6 "Is virtual care safe?" at bounding box center [775, 439] width 926 height 66
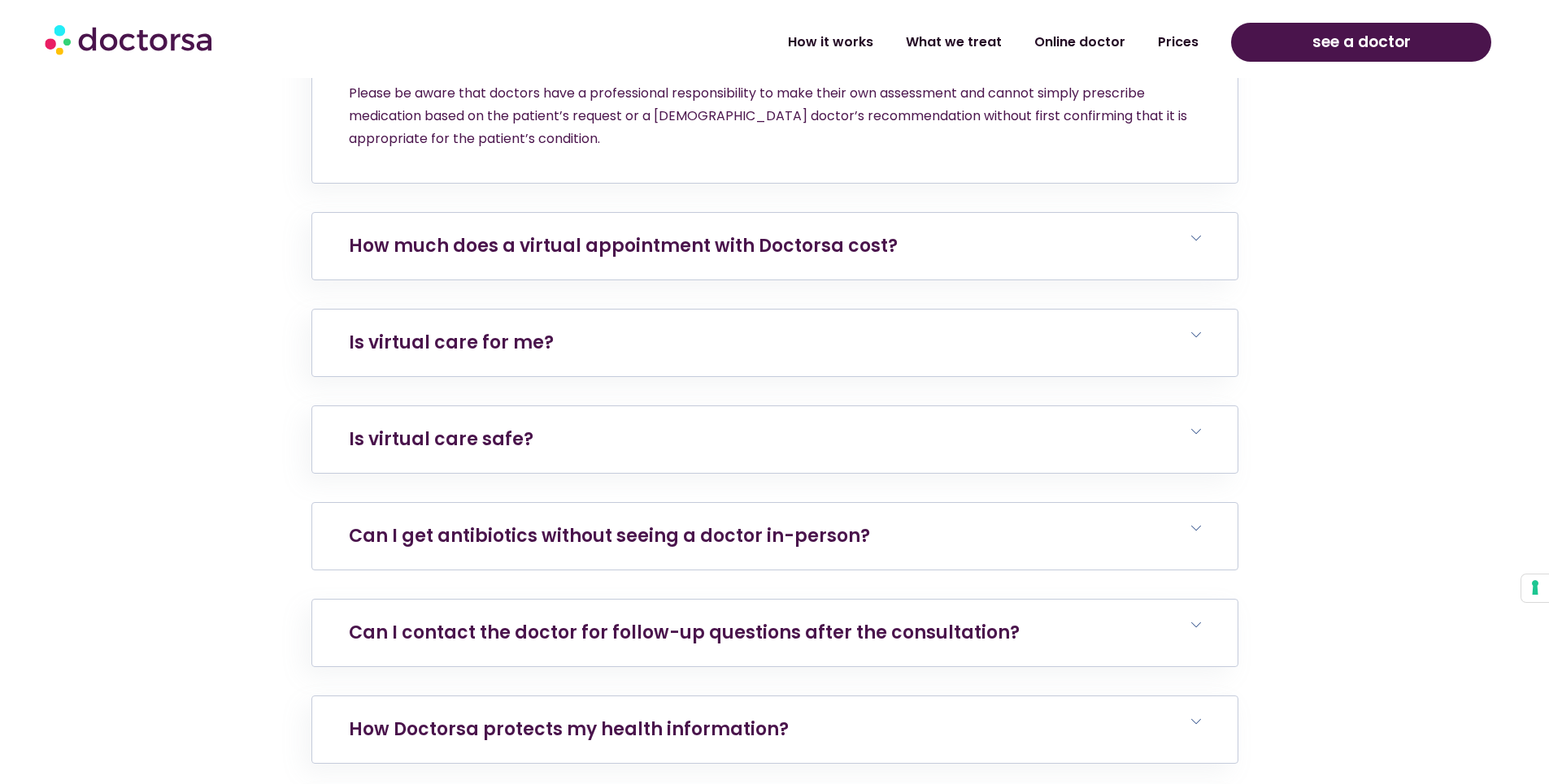
click at [596, 523] on link "Can I get antibiotics without seeing a doctor in-person?" at bounding box center [609, 535] width 521 height 25
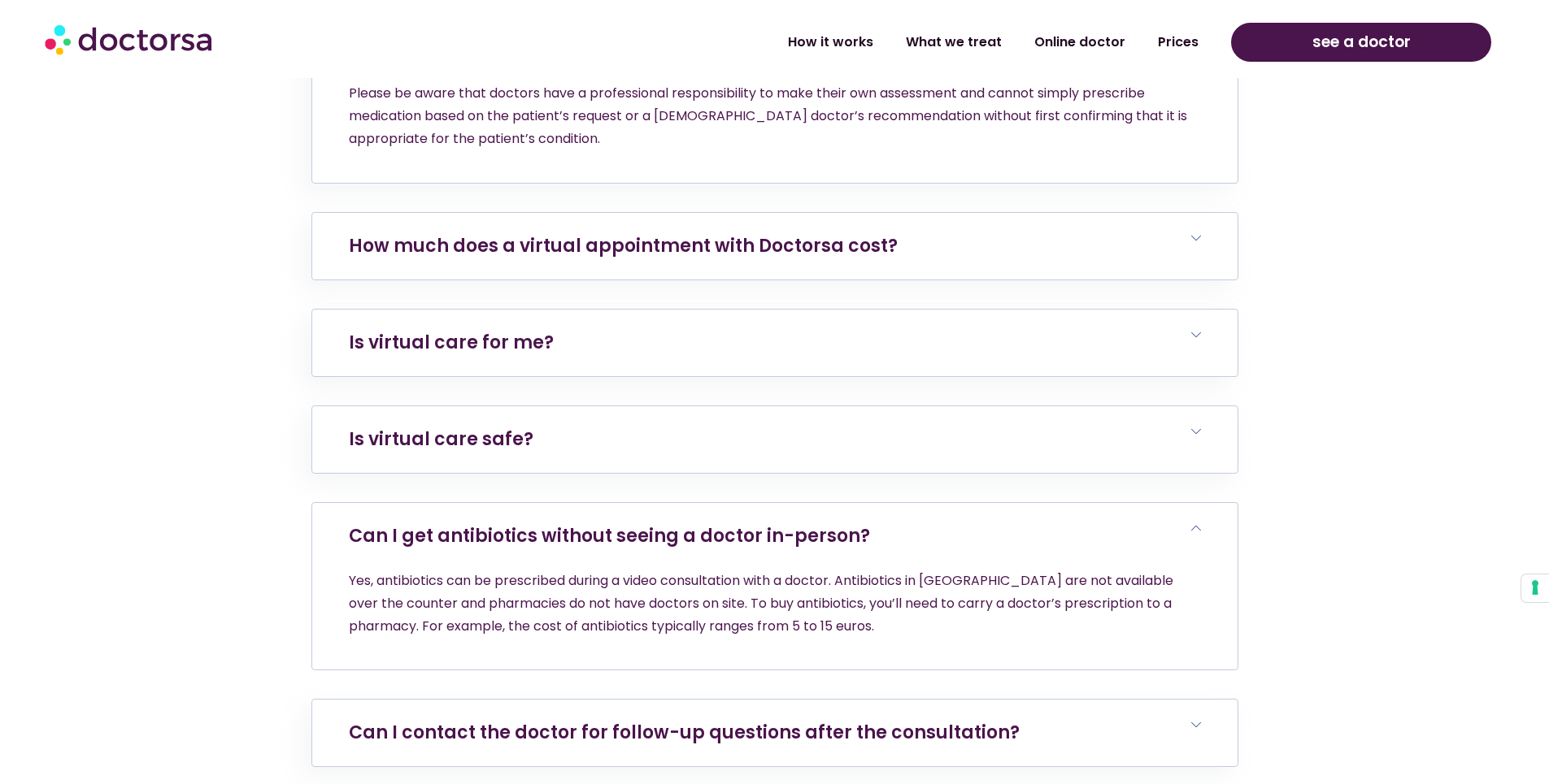
click at [685, 523] on link "Can I get antibiotics without seeing a doctor in-person?" at bounding box center [609, 535] width 521 height 25
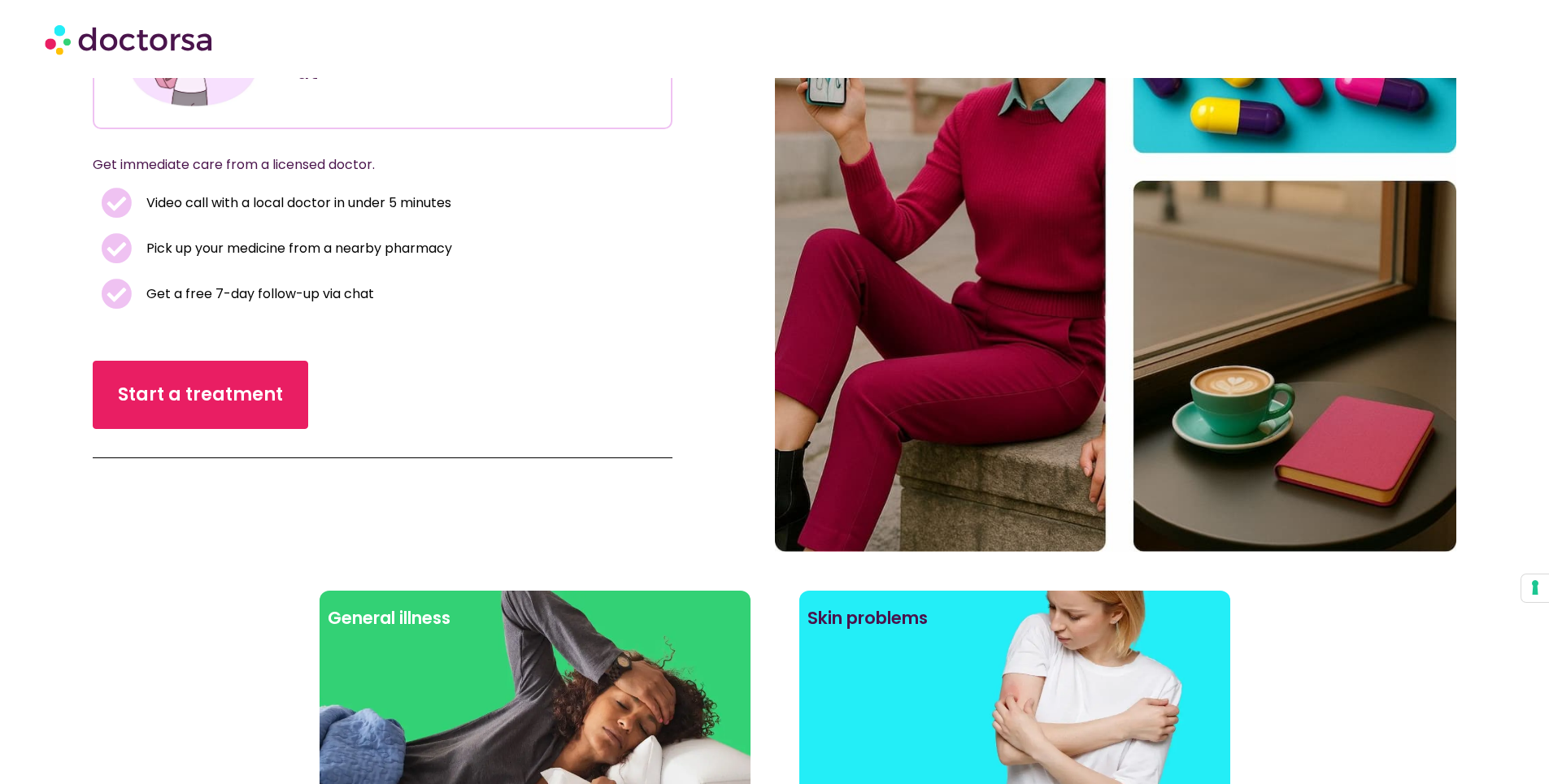
scroll to position [0, 0]
